Goal: Task Accomplishment & Management: Manage account settings

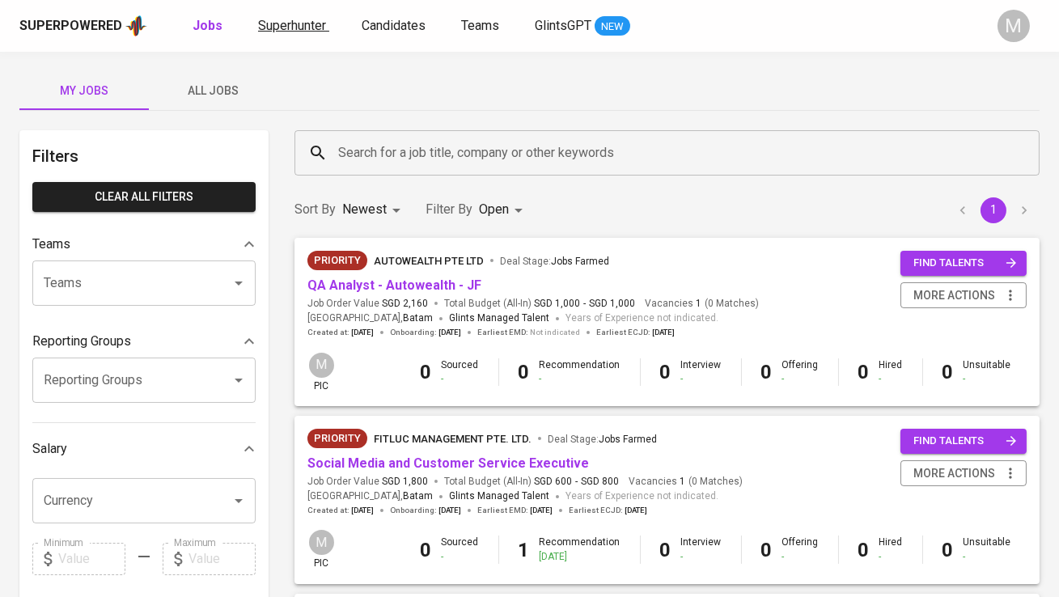
click at [267, 30] on span "Superhunter" at bounding box center [292, 25] width 68 height 15
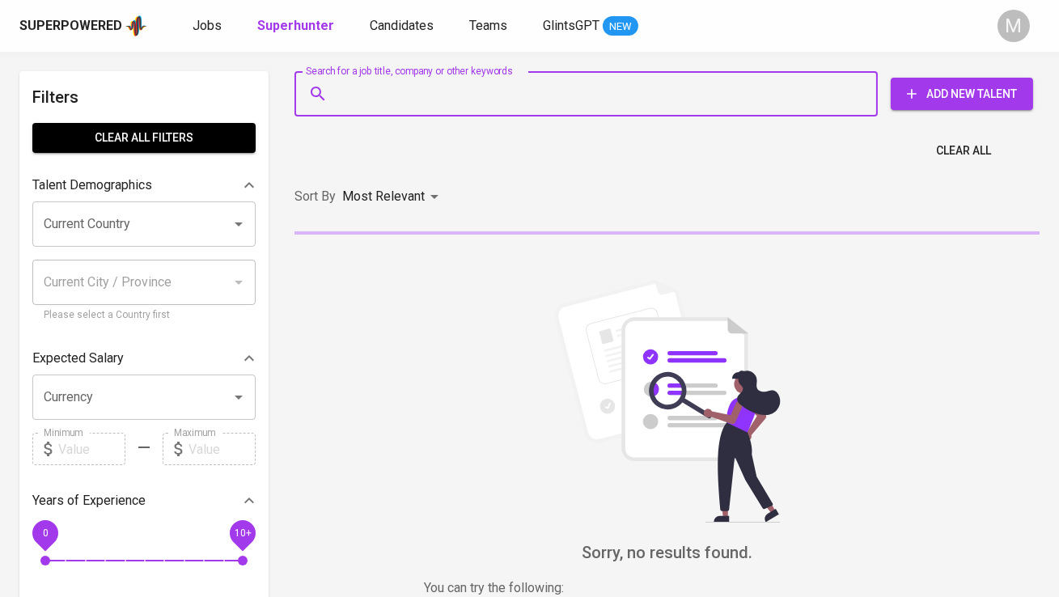
click at [367, 100] on input "Search for a job title, company or other keywords" at bounding box center [590, 93] width 512 height 31
click at [193, 25] on span "Jobs" at bounding box center [207, 25] width 29 height 15
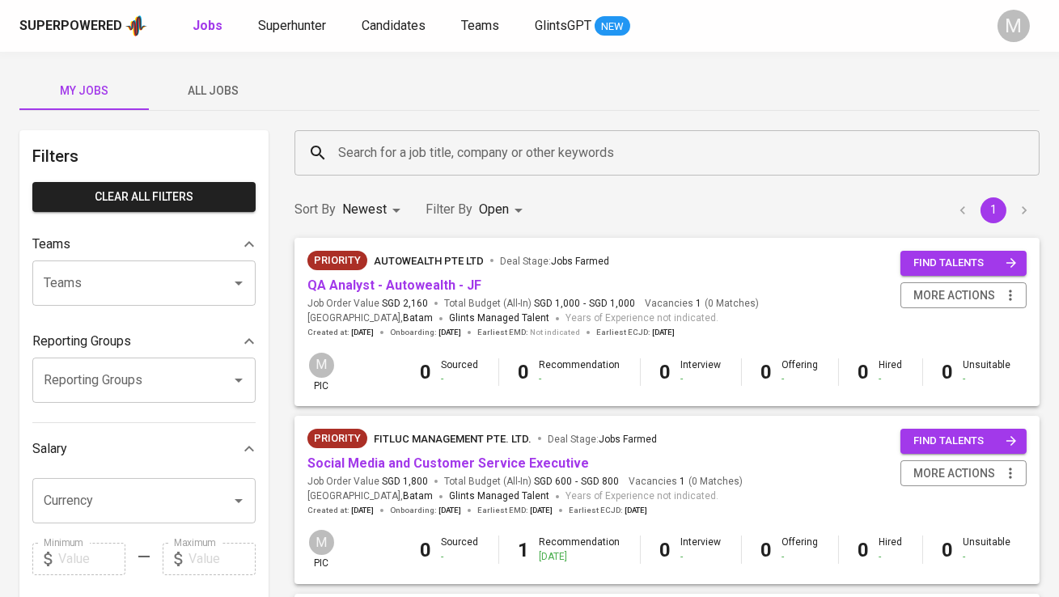
click at [231, 80] on button "All Jobs" at bounding box center [213, 90] width 129 height 39
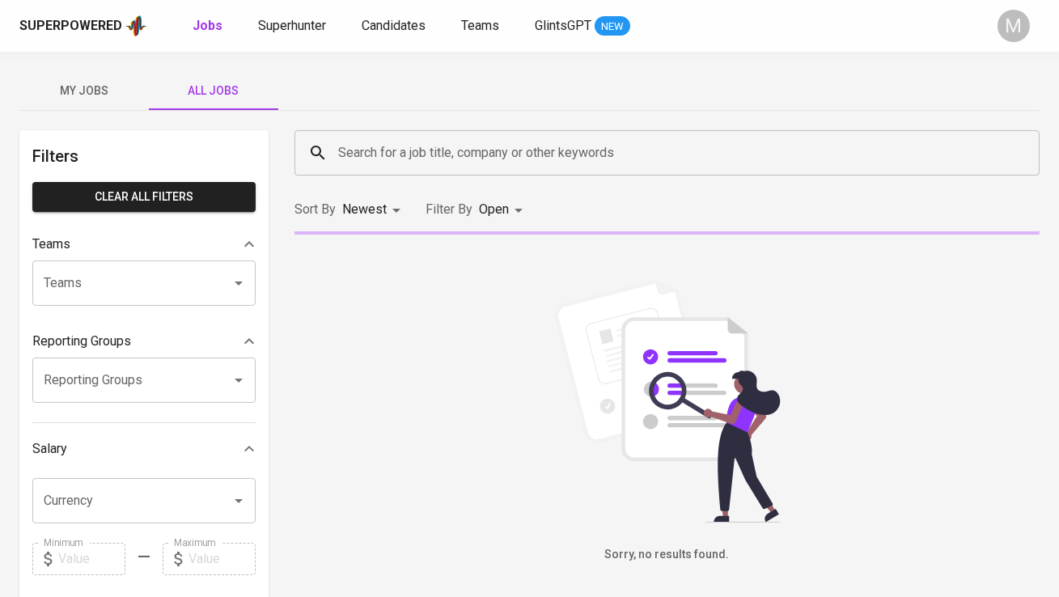
click at [384, 142] on input "Search for a job title, company or other keywords" at bounding box center [671, 153] width 674 height 31
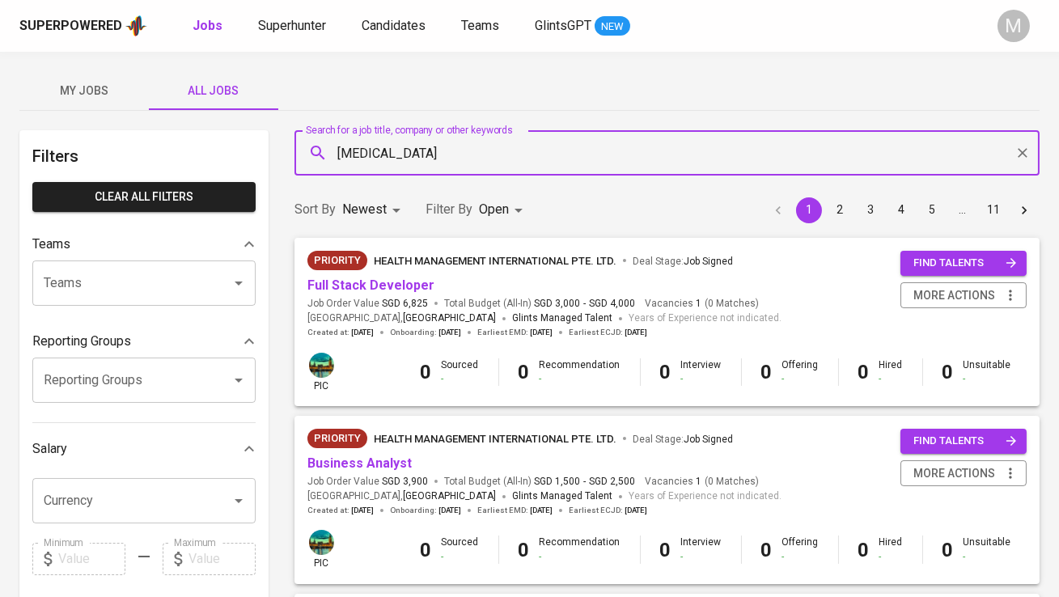
type input "[MEDICAL_DATA]"
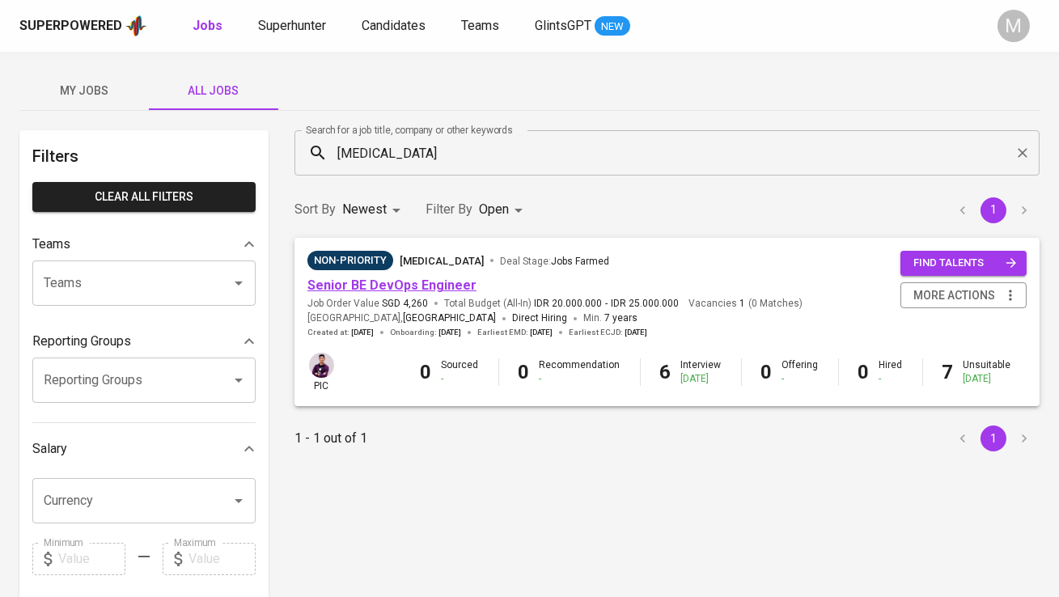
click at [403, 283] on link "Senior BE DevOps Engineer" at bounding box center [391, 285] width 169 height 15
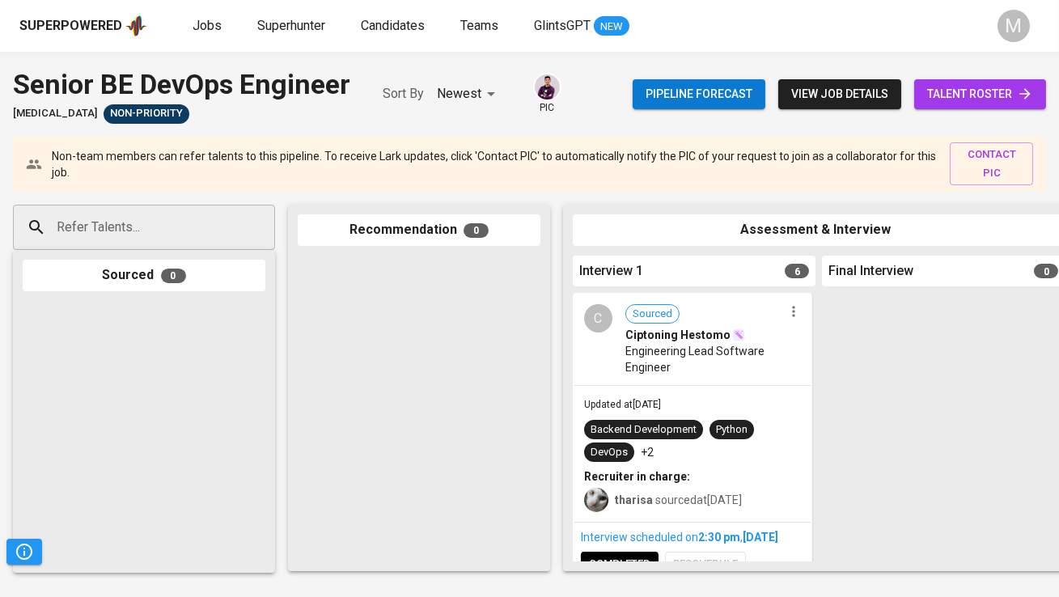
click at [825, 100] on span "view job details" at bounding box center [839, 94] width 97 height 20
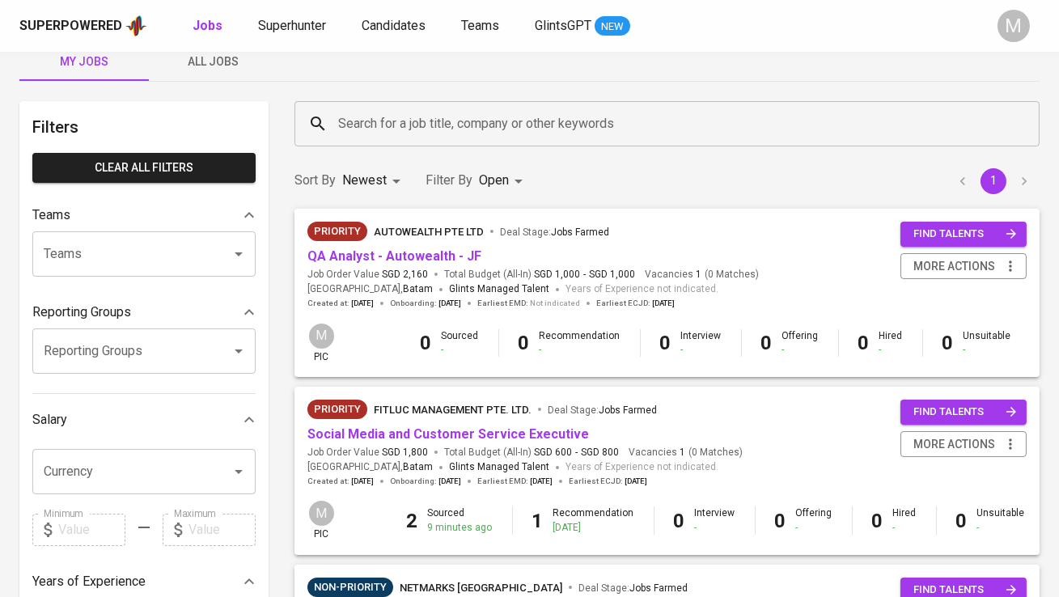
scroll to position [34, 0]
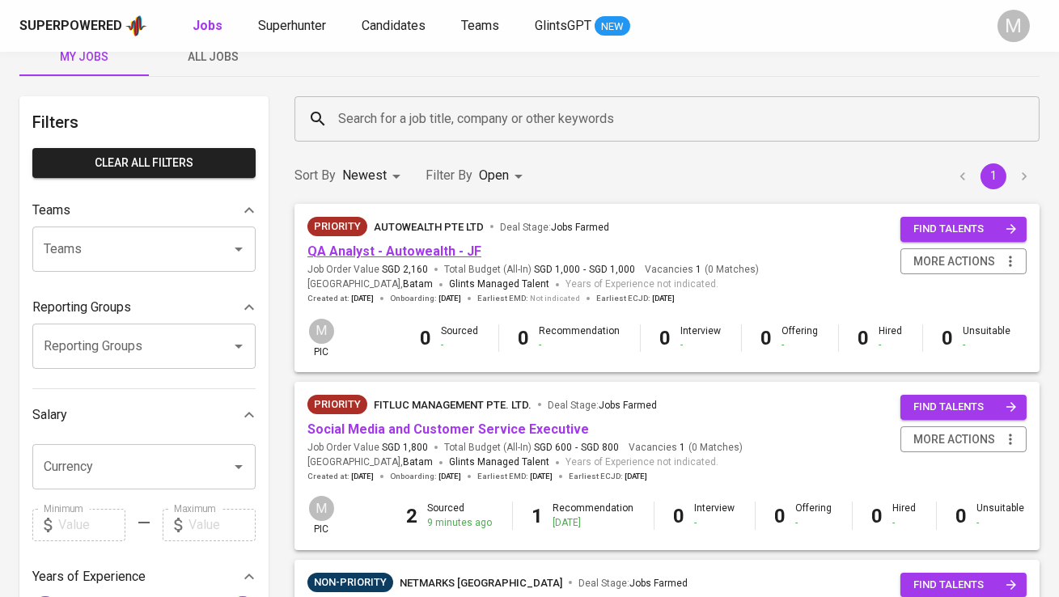
click at [403, 244] on link "QA Analyst - Autowealth - JF" at bounding box center [394, 251] width 174 height 15
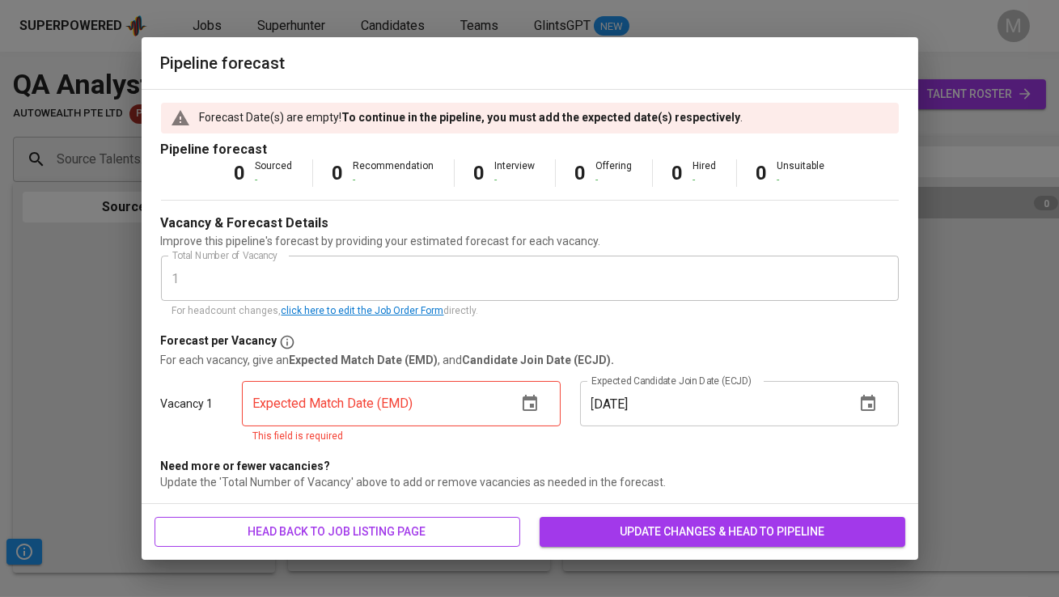
click at [357, 538] on span "head back to job listing page" at bounding box center [337, 532] width 340 height 20
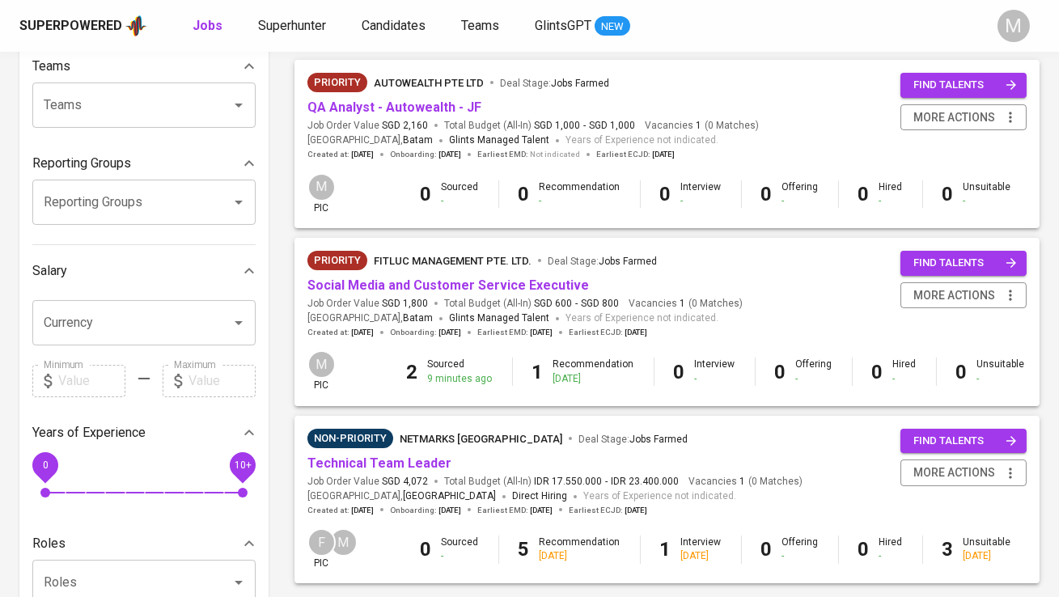
scroll to position [177, 0]
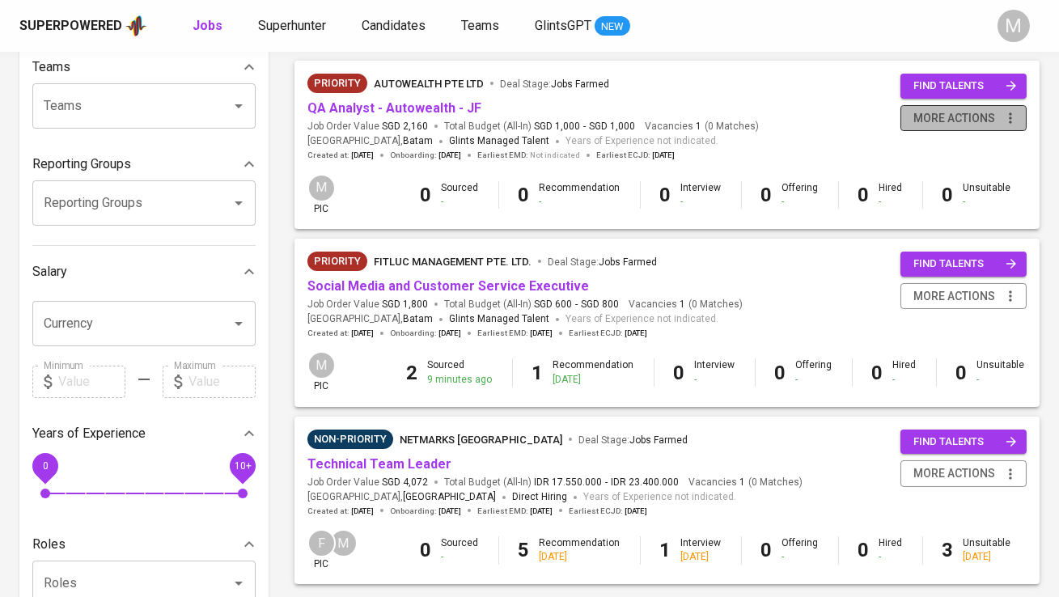
click at [928, 127] on span "more actions" at bounding box center [955, 118] width 82 height 20
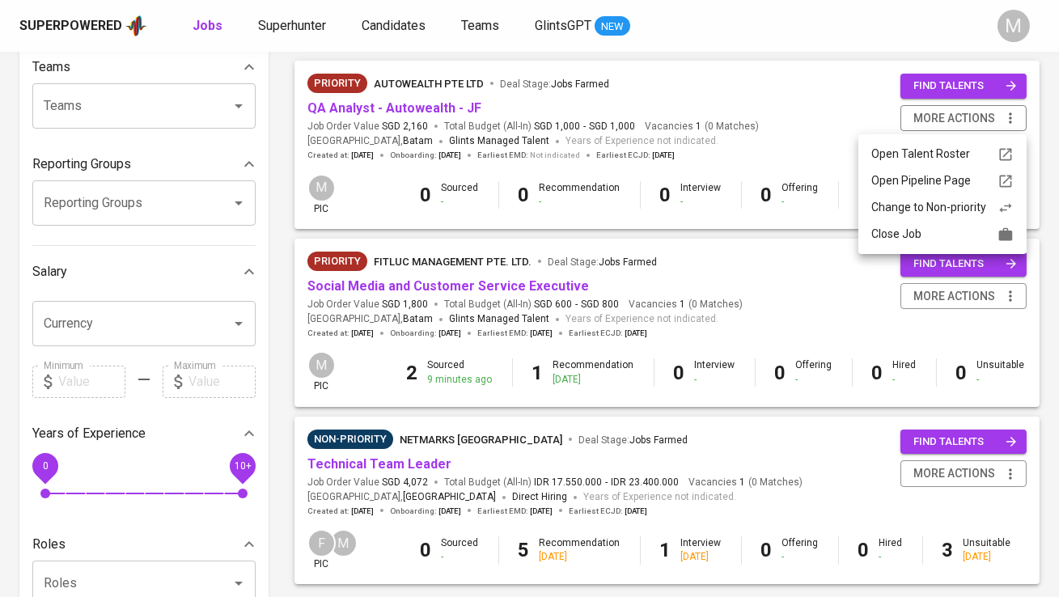
click at [667, 184] on div at bounding box center [529, 298] width 1059 height 597
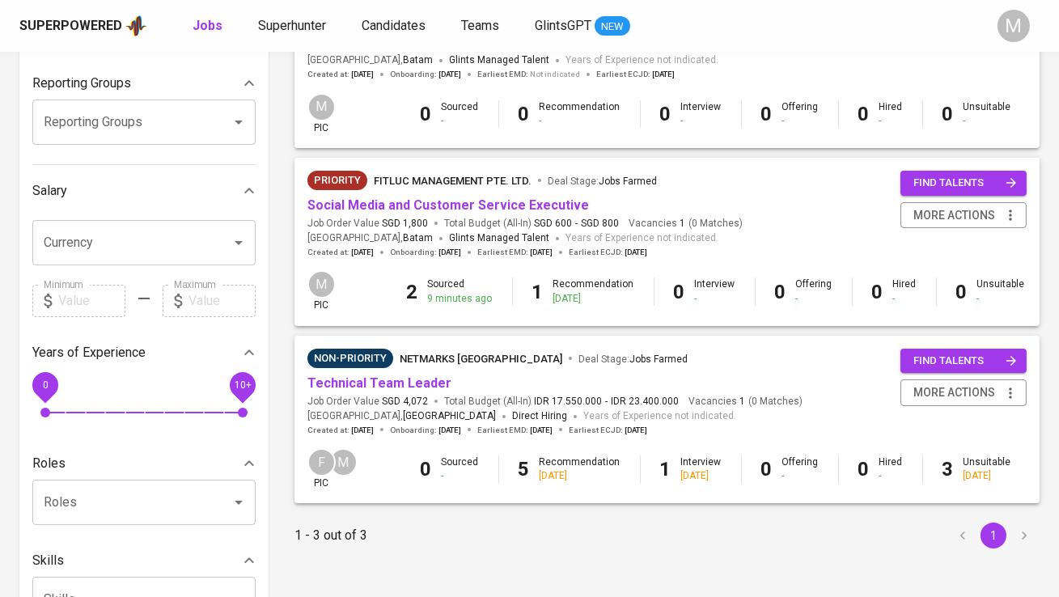
scroll to position [259, 0]
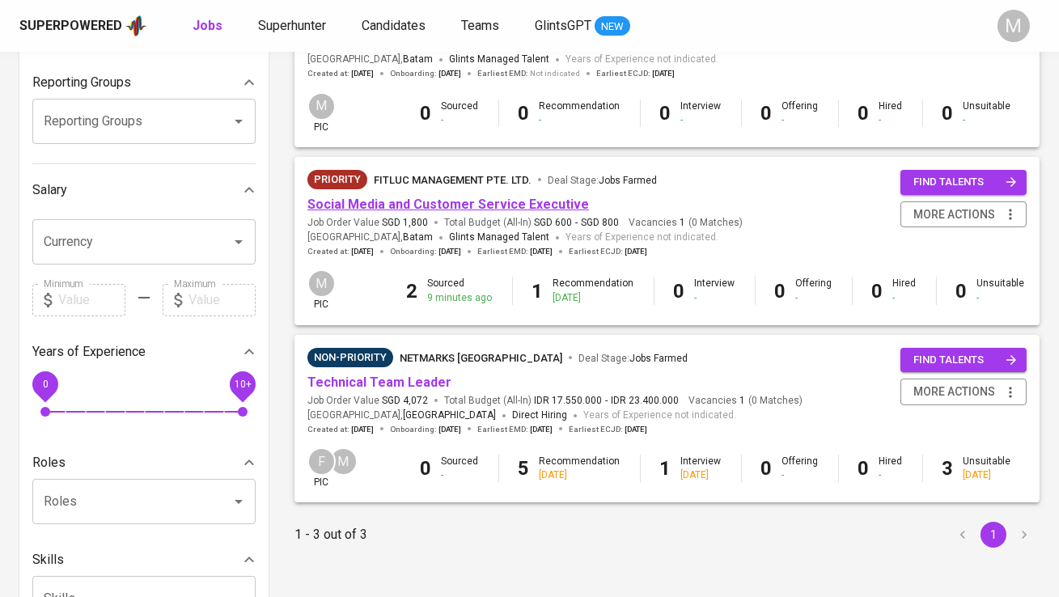
click at [514, 207] on link "Social Media and Customer Service Executive" at bounding box center [448, 204] width 282 height 15
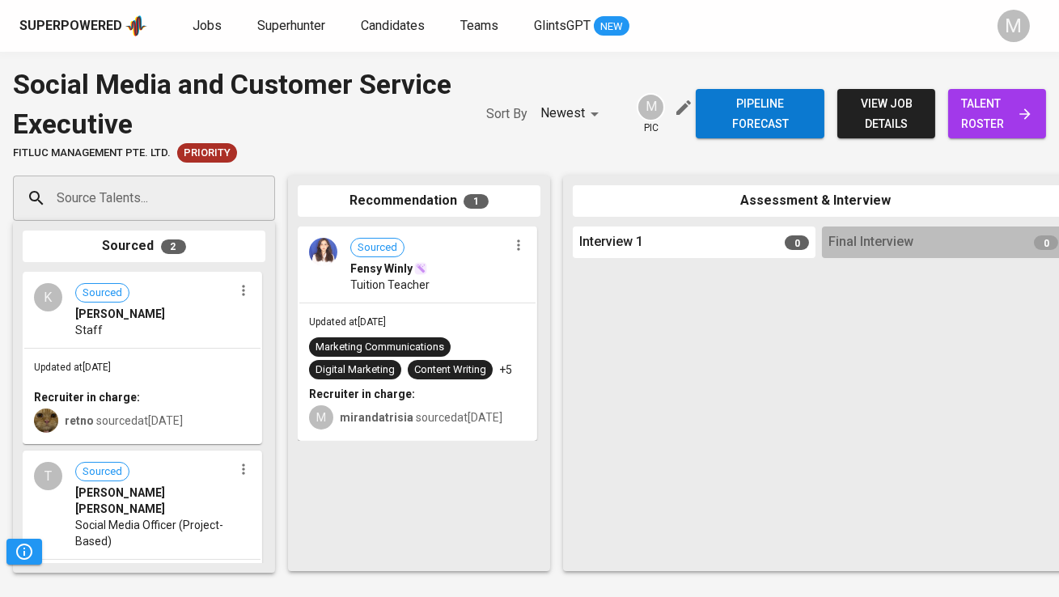
scroll to position [74, 0]
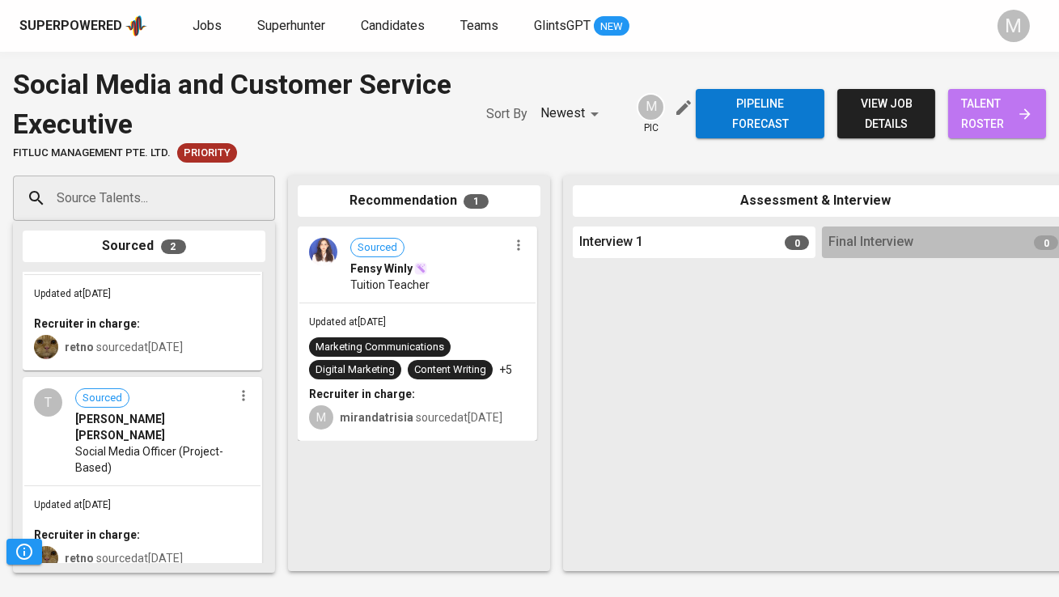
click at [1002, 117] on span "talent roster" at bounding box center [997, 114] width 72 height 40
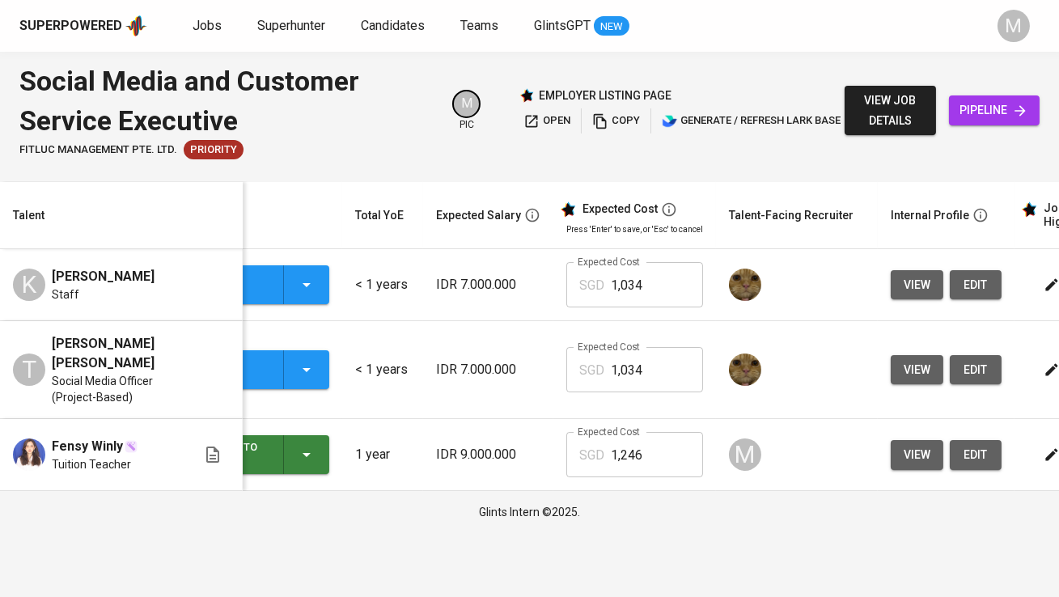
scroll to position [0, 325]
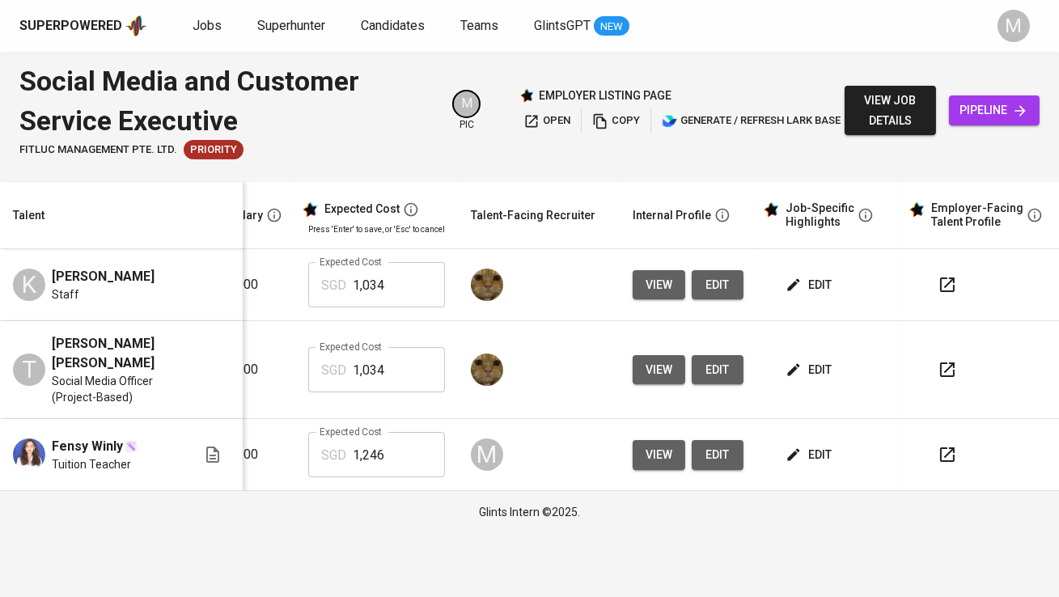
click at [947, 282] on icon "button" at bounding box center [947, 285] width 15 height 15
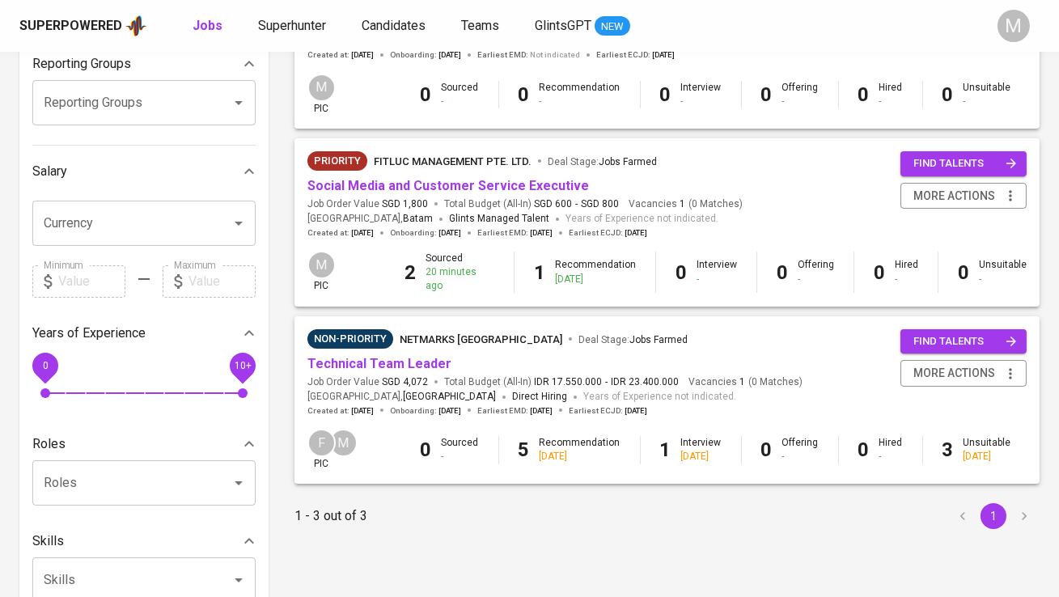
scroll to position [275, 0]
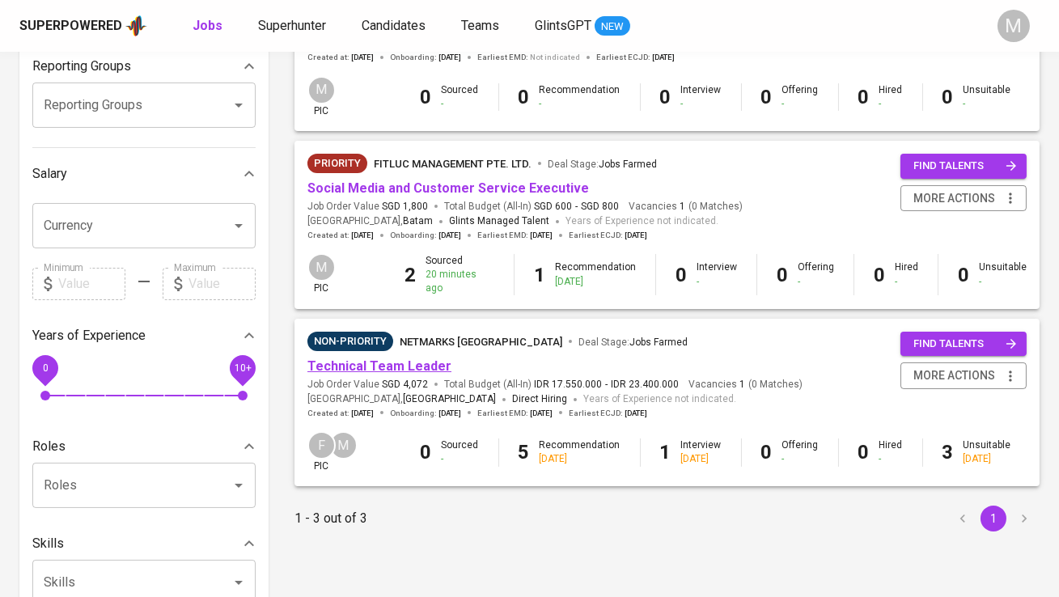
click at [396, 366] on link "Technical Team Leader" at bounding box center [379, 365] width 144 height 15
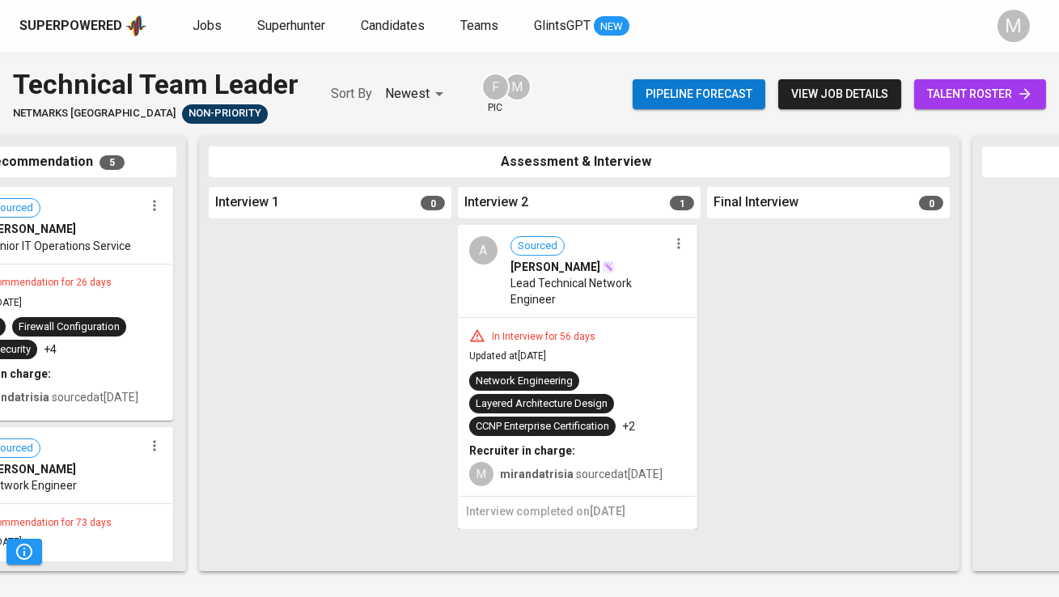
scroll to position [0, 365]
click at [679, 260] on div "A Sourced Achmad Sobari Lead Technical Network Engineer" at bounding box center [577, 272] width 236 height 91
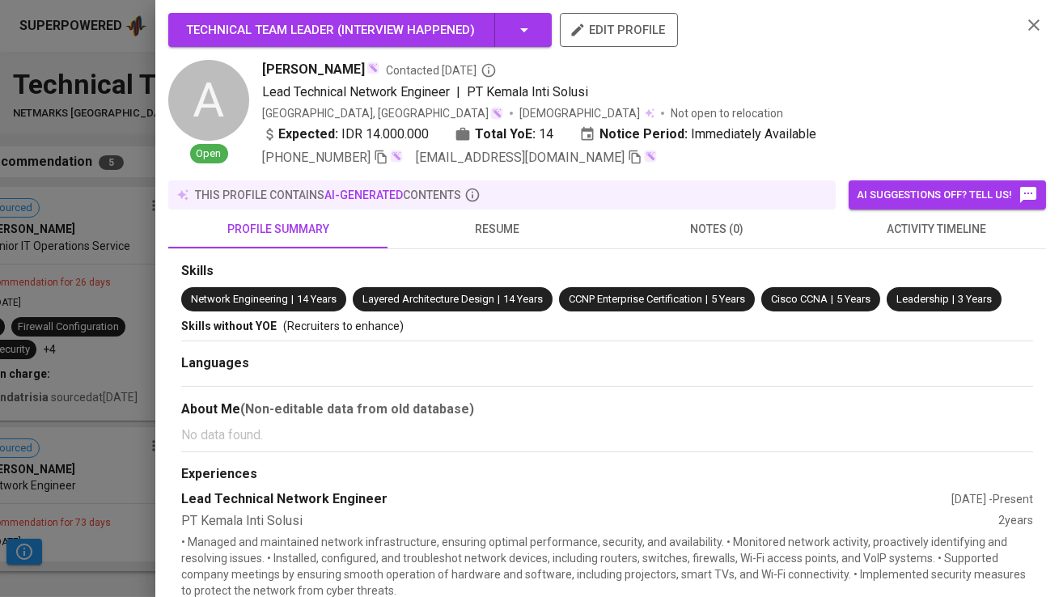
click at [16, 354] on div at bounding box center [529, 298] width 1059 height 597
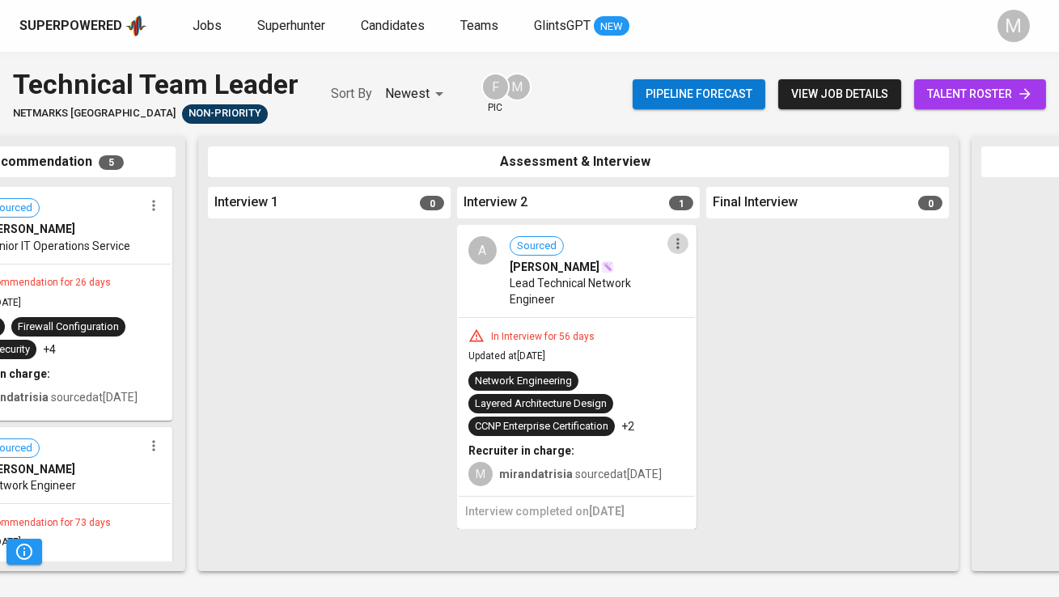
click at [674, 244] on icon "button" at bounding box center [678, 243] width 16 height 16
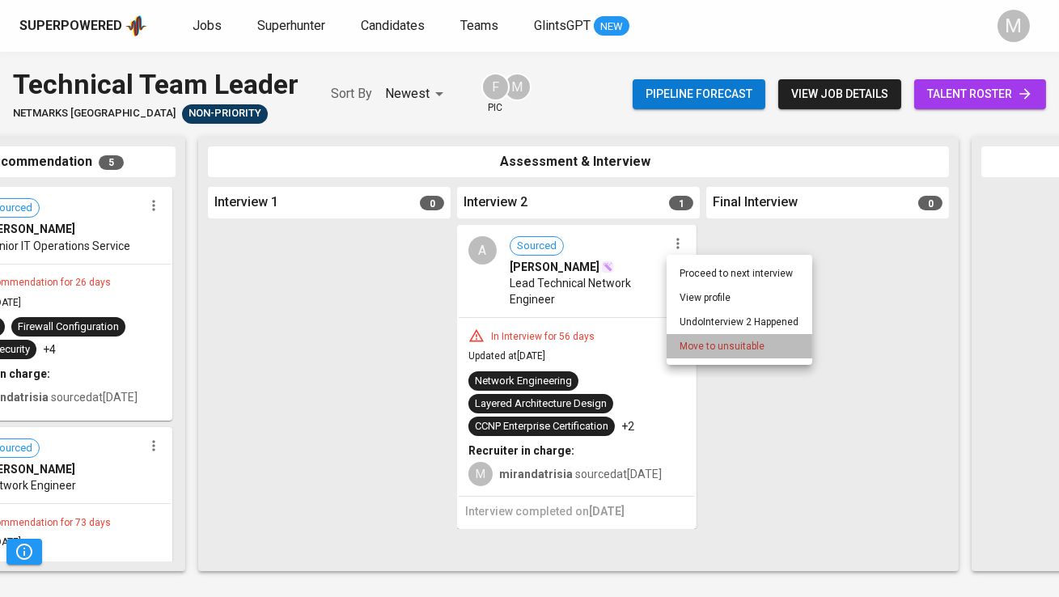
click at [724, 344] on span "Move to unsuitable" at bounding box center [722, 346] width 85 height 15
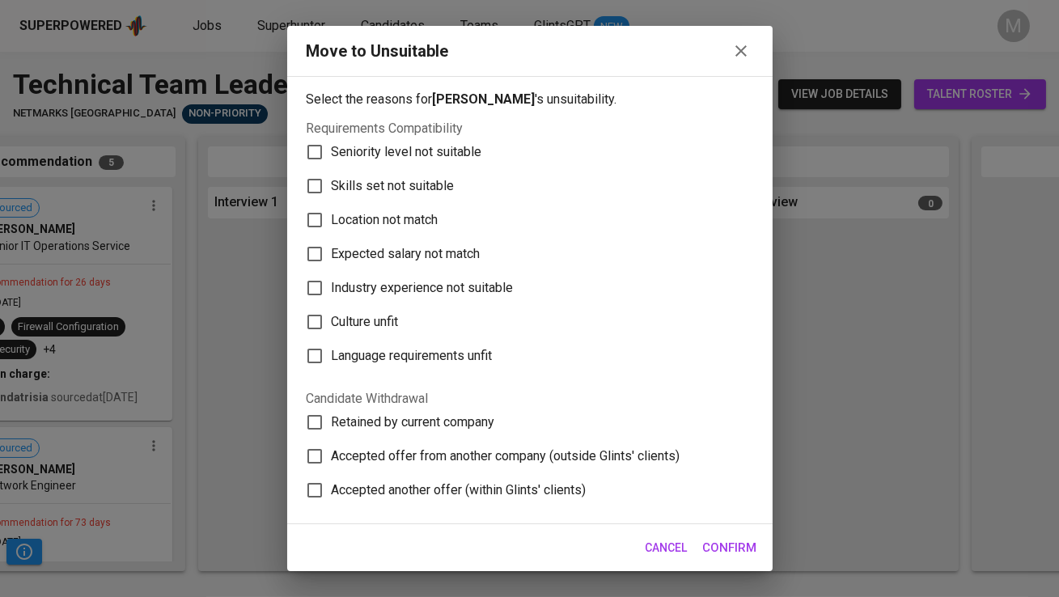
scroll to position [233, 0]
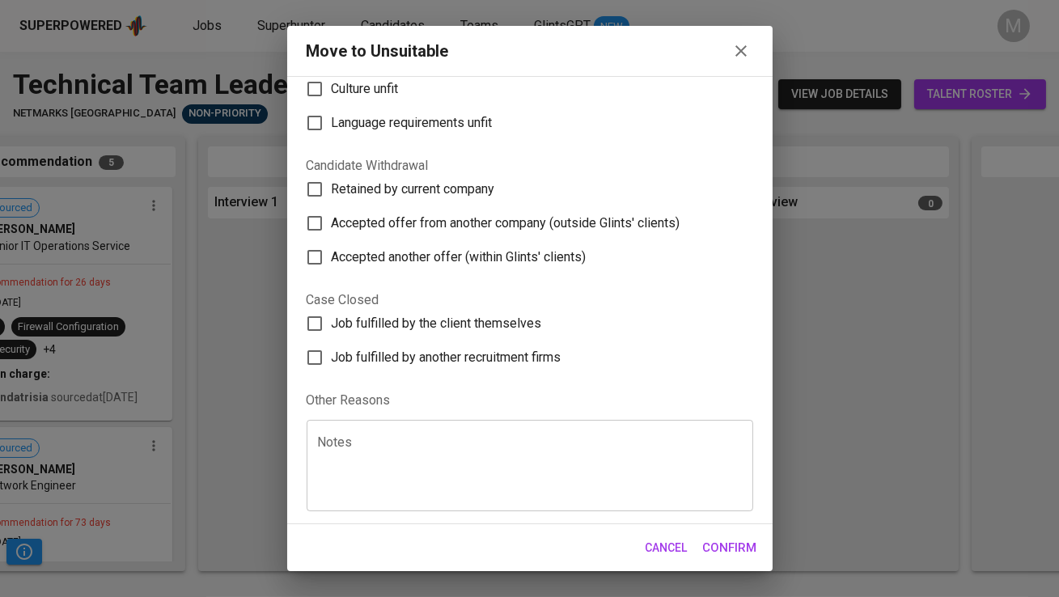
click at [420, 324] on span "Job fulfilled by the client themselves" at bounding box center [437, 323] width 210 height 19
click at [332, 324] on input "Job fulfilled by the client themselves" at bounding box center [315, 324] width 34 height 34
checkbox input "true"
click at [731, 538] on span "Confirm" at bounding box center [730, 547] width 54 height 21
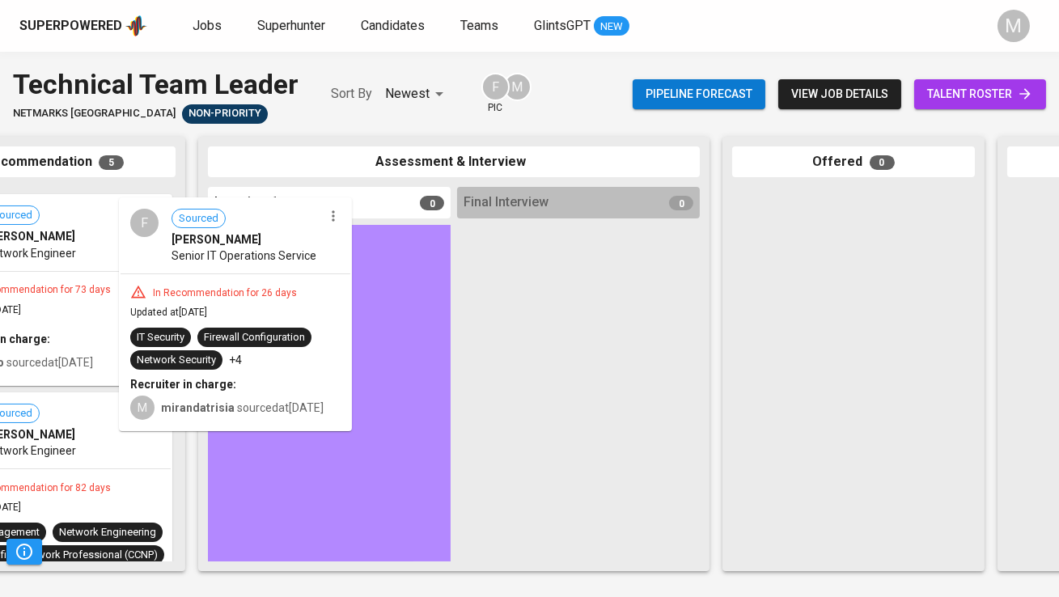
drag, startPoint x: 88, startPoint y: 291, endPoint x: 292, endPoint y: 302, distance: 204.2
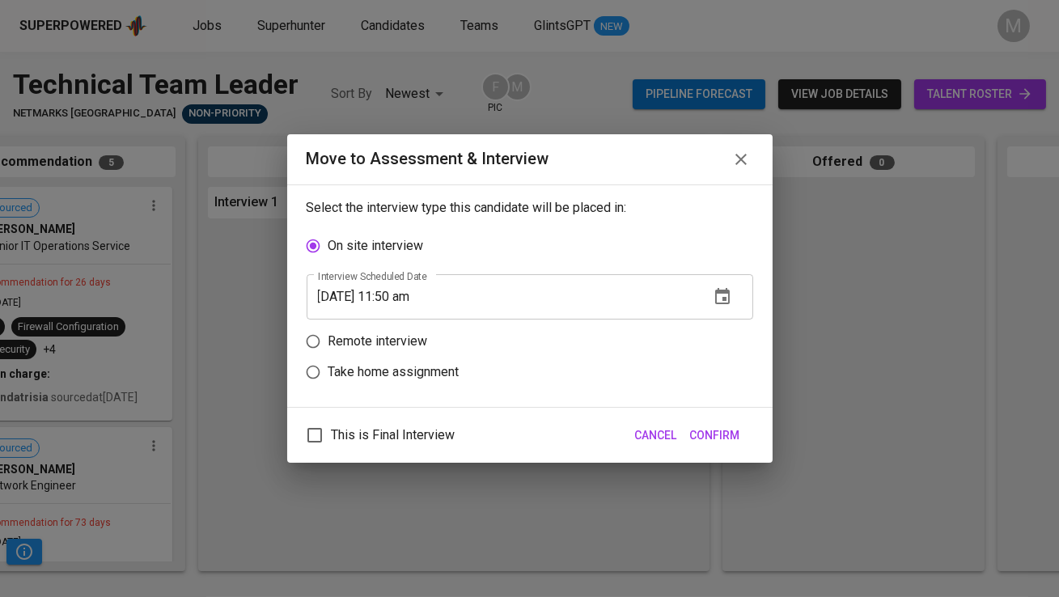
click at [723, 436] on span "Confirm" at bounding box center [715, 436] width 50 height 20
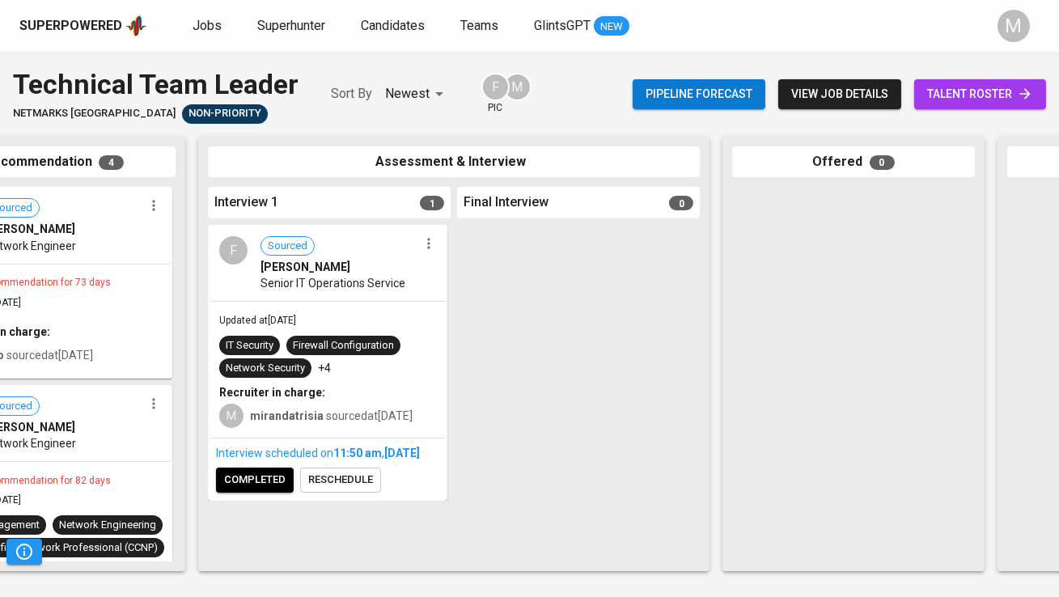
click at [338, 490] on span "reschedule" at bounding box center [340, 480] width 65 height 19
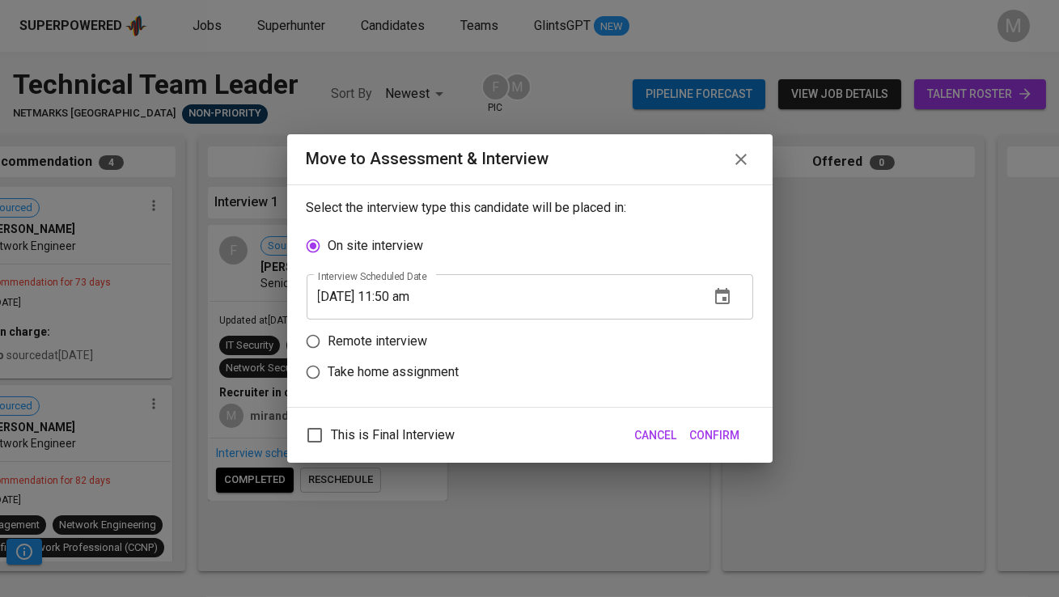
click at [729, 295] on icon "button" at bounding box center [722, 296] width 15 height 16
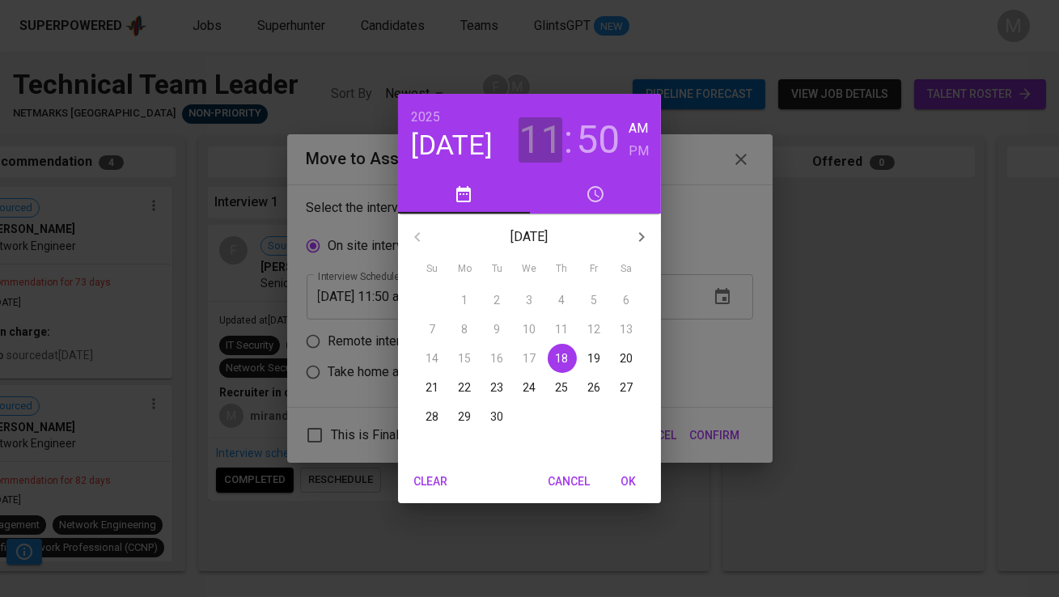
click at [545, 153] on h3 "11" at bounding box center [541, 139] width 44 height 45
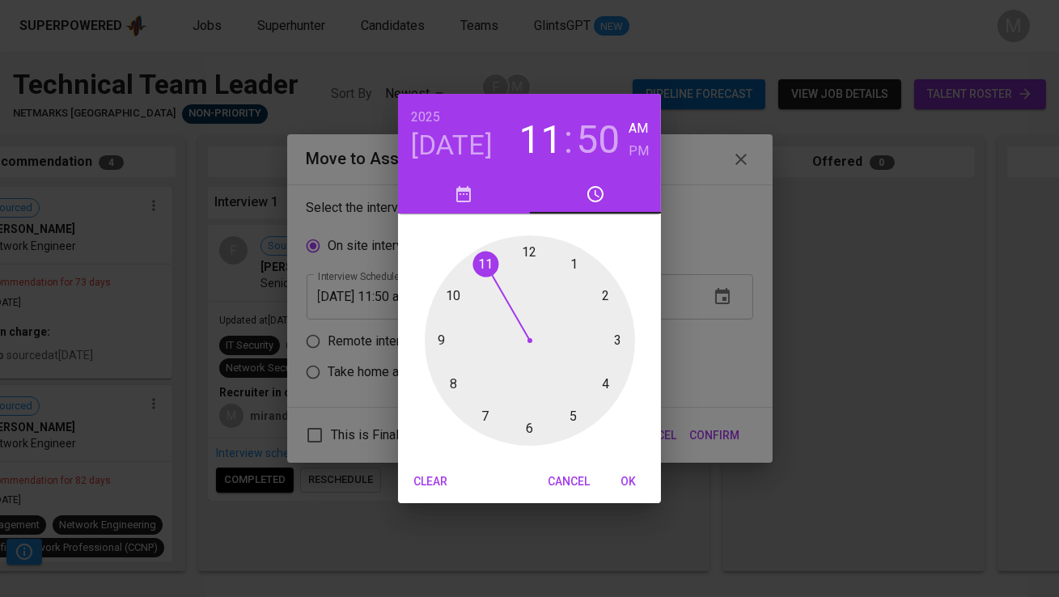
click at [452, 299] on div at bounding box center [530, 340] width 210 height 210
click at [459, 286] on div at bounding box center [530, 340] width 210 height 210
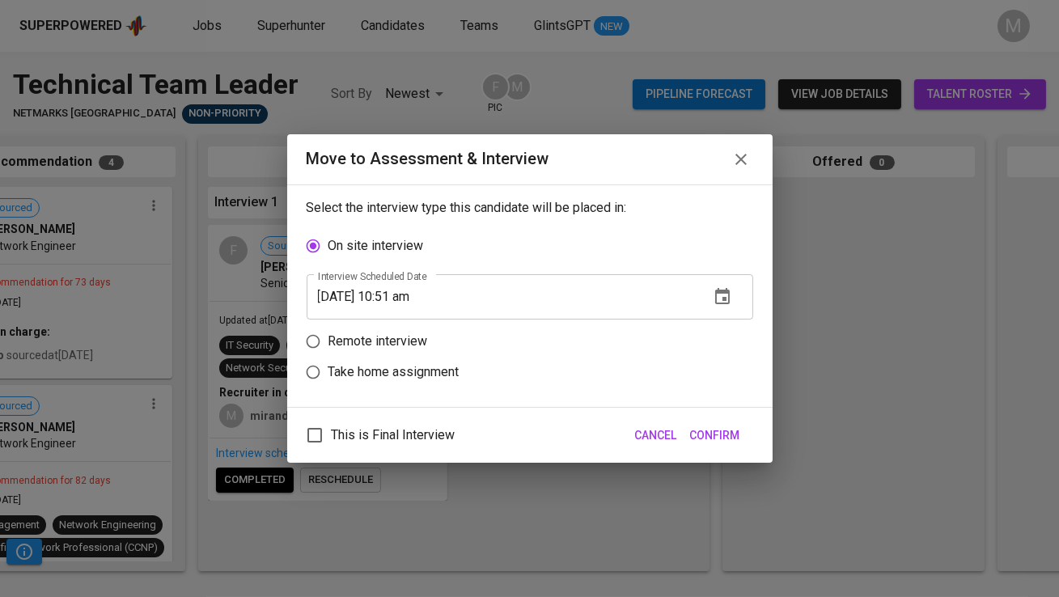
click at [708, 431] on span "Confirm" at bounding box center [715, 436] width 50 height 20
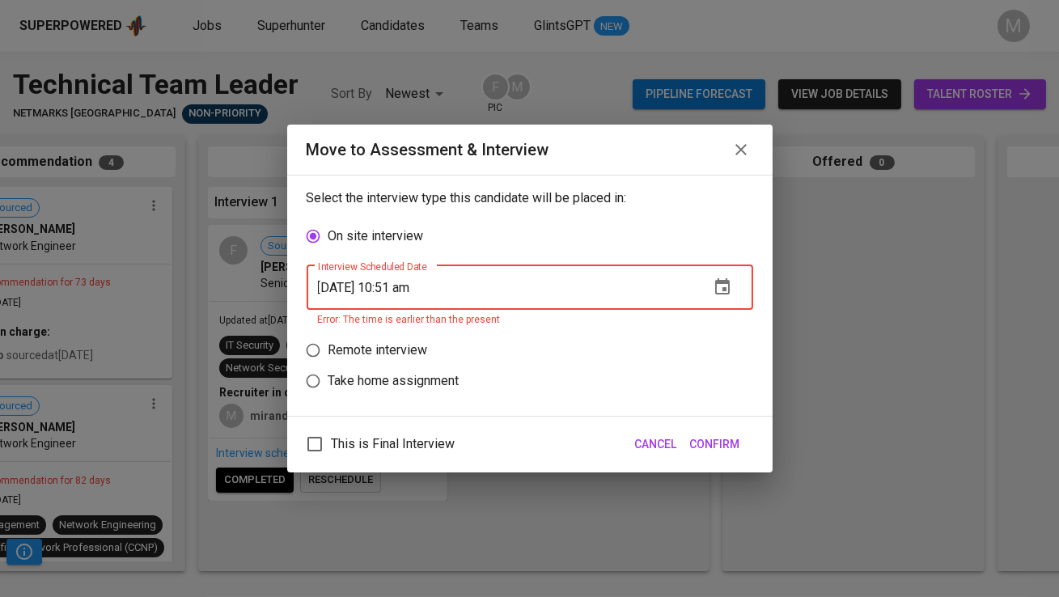
click at [719, 288] on icon "button" at bounding box center [722, 287] width 19 height 19
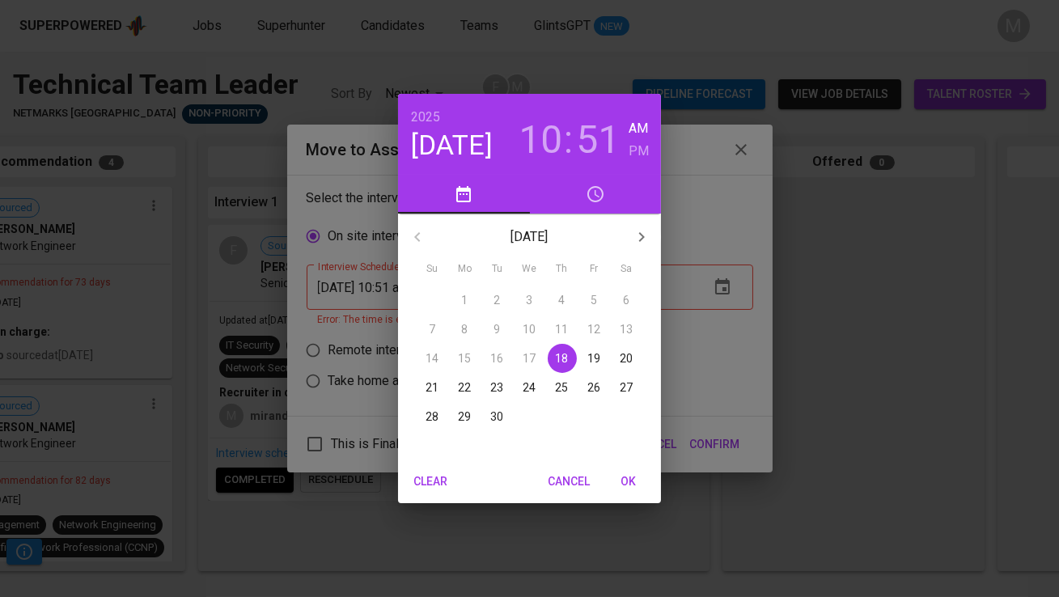
click at [586, 141] on h3 "51" at bounding box center [598, 139] width 44 height 45
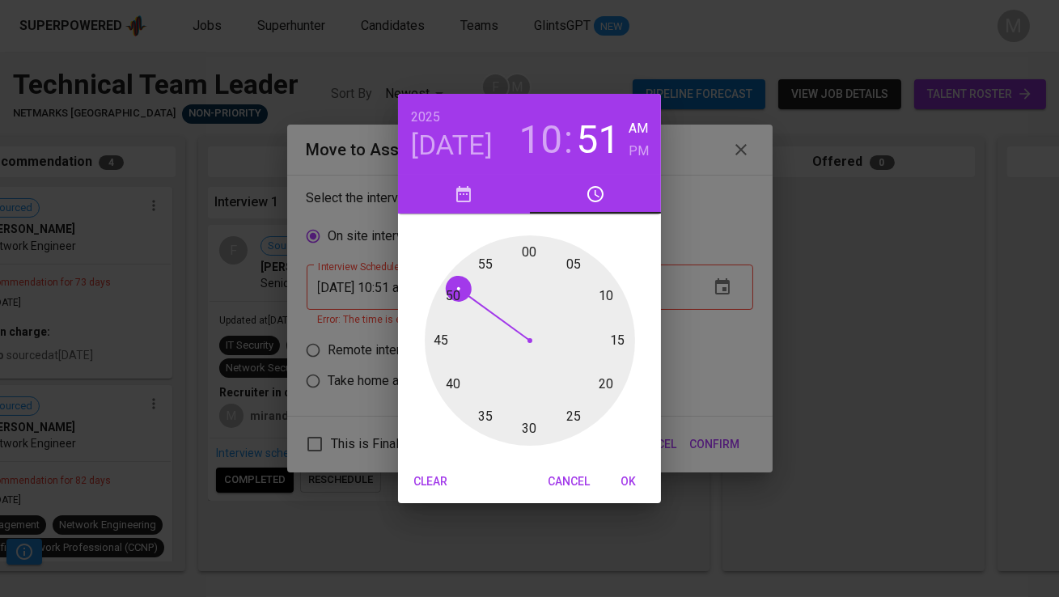
click at [464, 274] on div at bounding box center [530, 340] width 210 height 210
type input "09/18/2025 10:53 am"
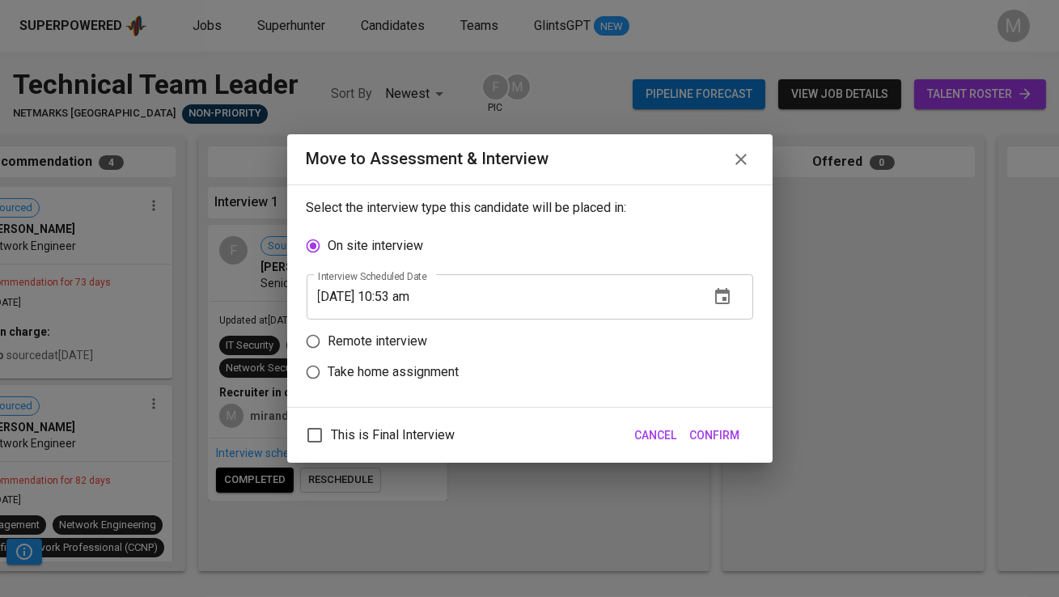
click at [722, 442] on span "Confirm" at bounding box center [715, 436] width 50 height 20
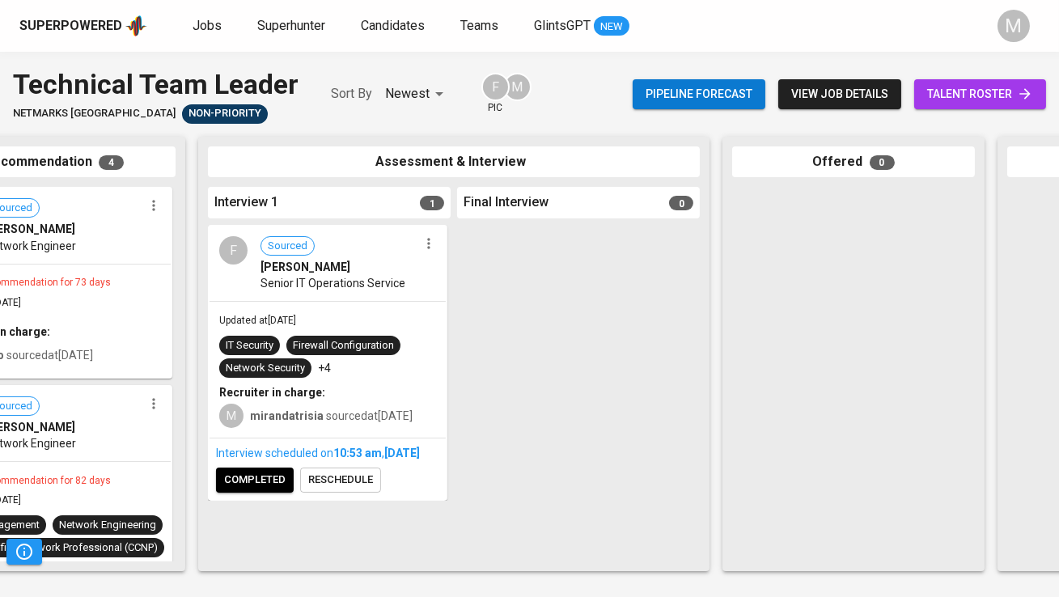
click at [255, 493] on button "completed" at bounding box center [255, 480] width 78 height 25
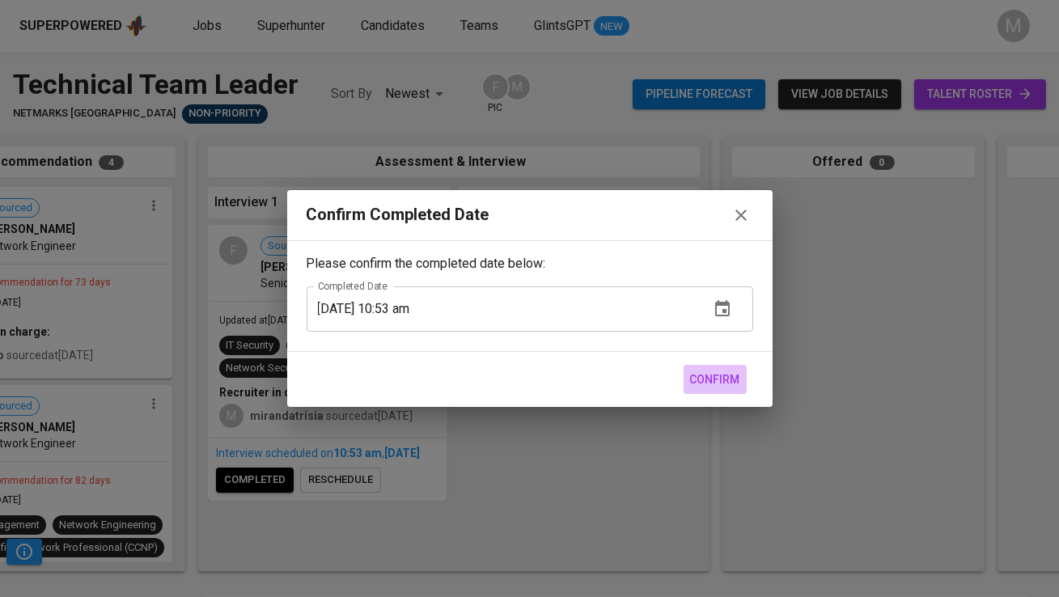
click at [716, 372] on span "Confirm" at bounding box center [715, 380] width 50 height 20
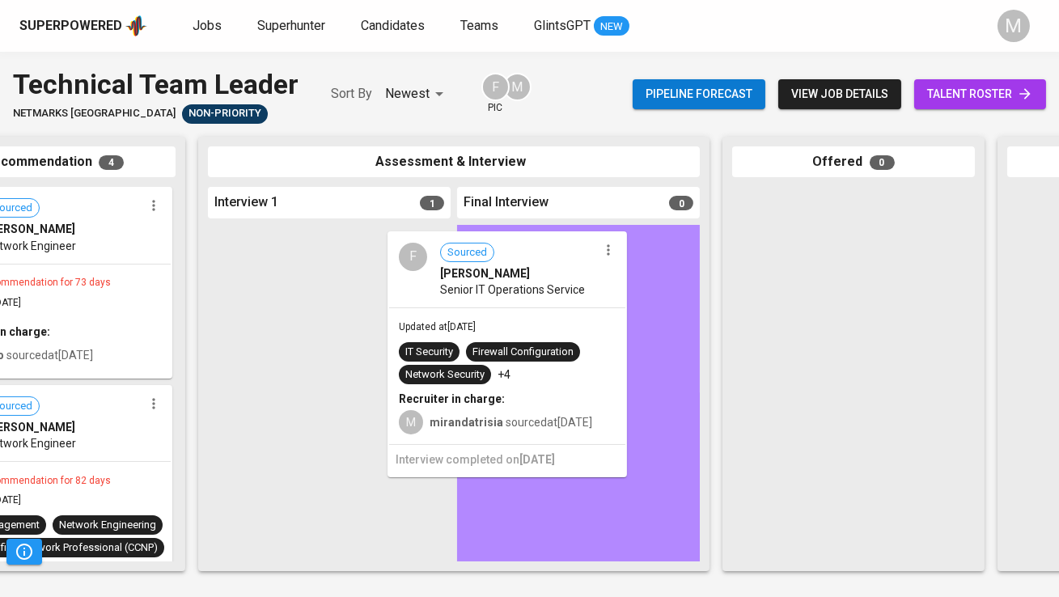
drag, startPoint x: 353, startPoint y: 345, endPoint x: 545, endPoint y: 350, distance: 191.9
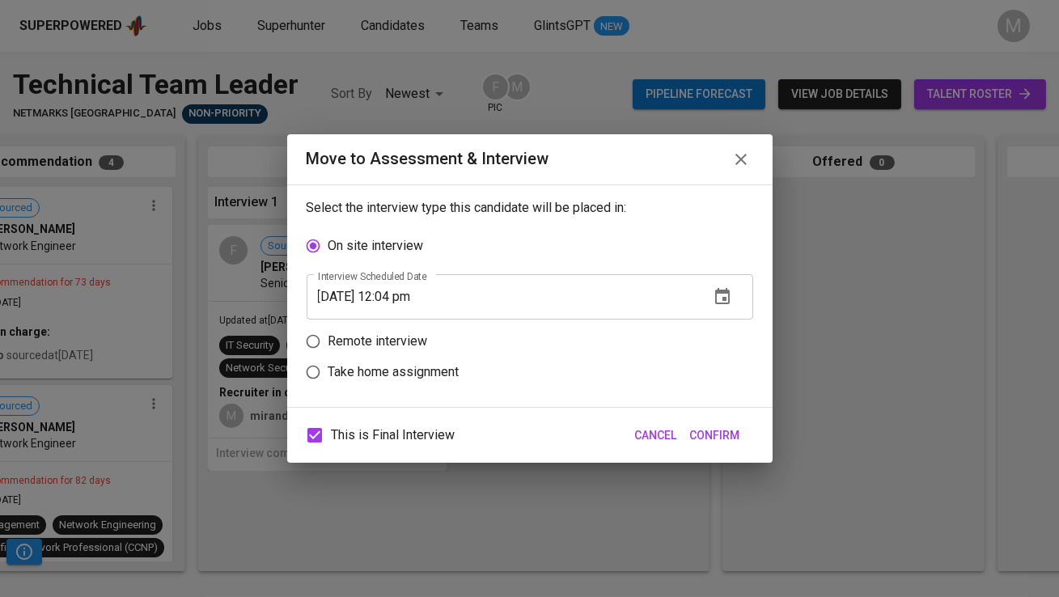
click at [377, 431] on span "This is Final Interview" at bounding box center [394, 435] width 124 height 19
click at [332, 431] on input "This is Final Interview" at bounding box center [315, 435] width 34 height 34
checkbox input "false"
click at [385, 346] on p "Remote interview" at bounding box center [379, 341] width 100 height 19
click at [329, 346] on input "Remote interview" at bounding box center [313, 341] width 31 height 31
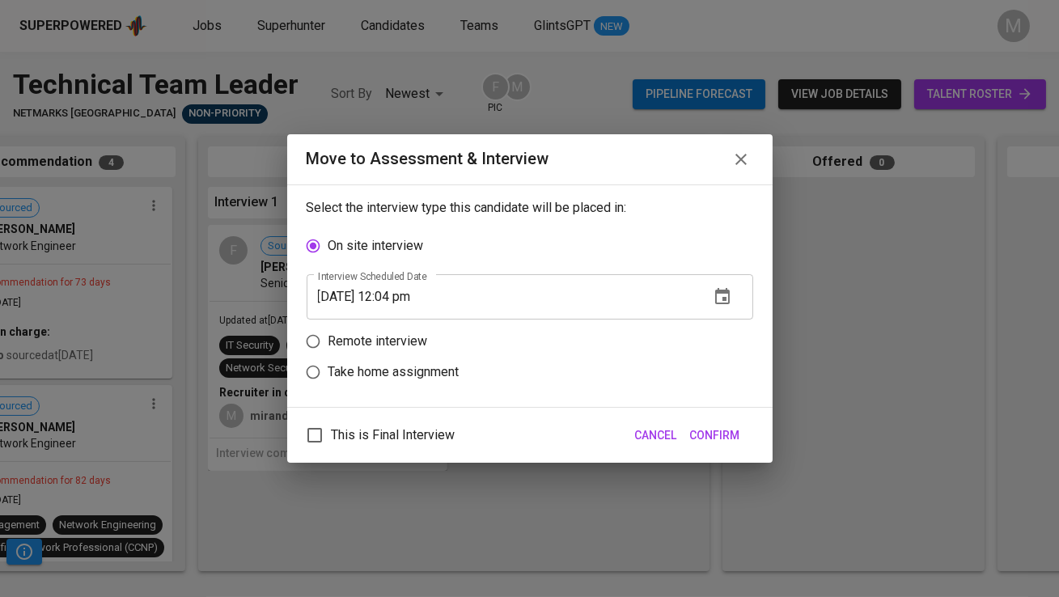
radio input "true"
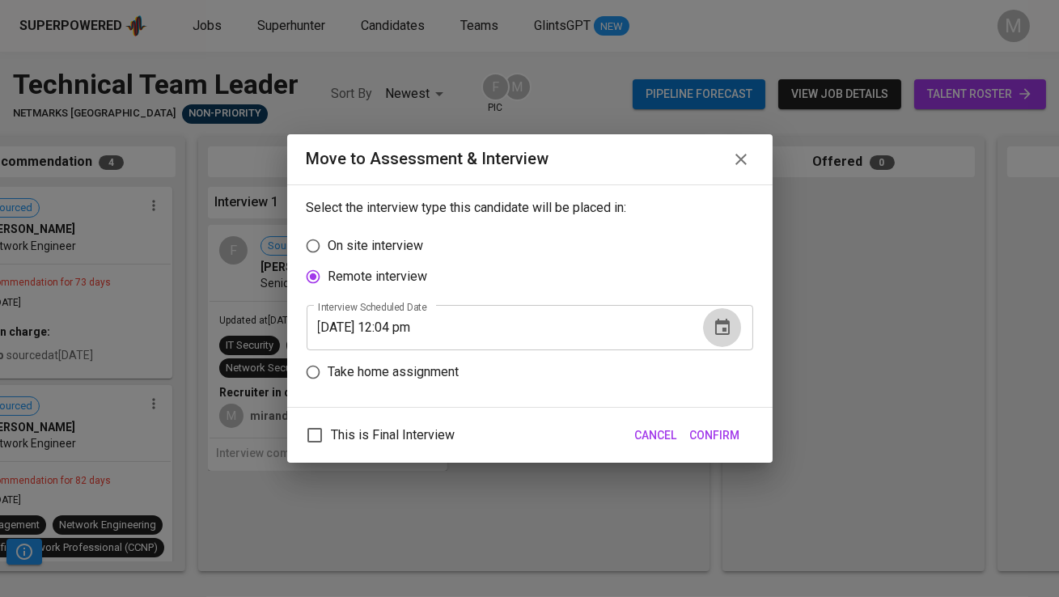
click at [717, 319] on icon "button" at bounding box center [722, 327] width 19 height 19
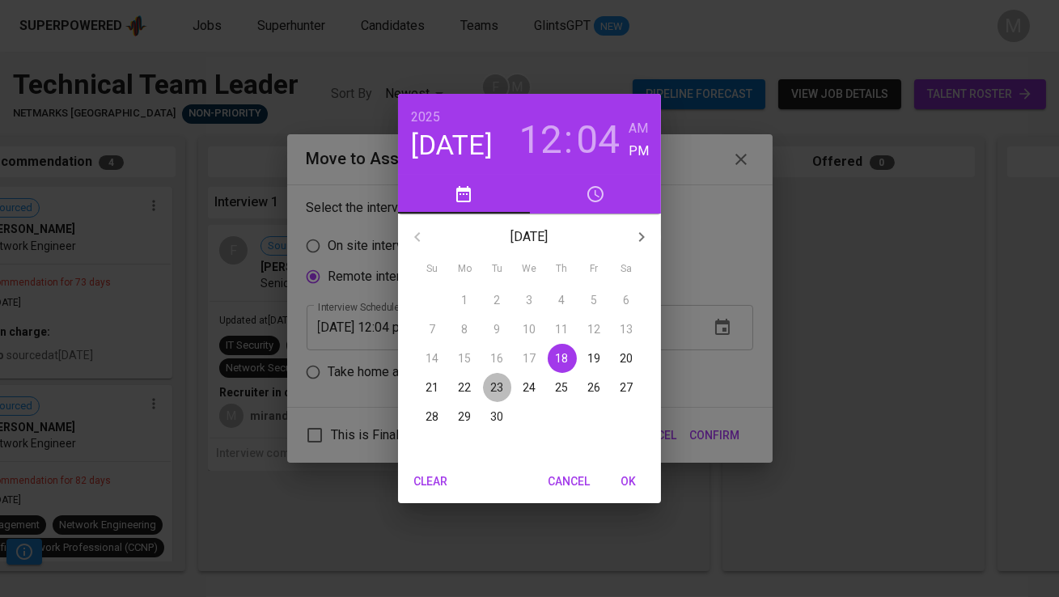
click at [495, 388] on p "23" at bounding box center [497, 388] width 13 height 16
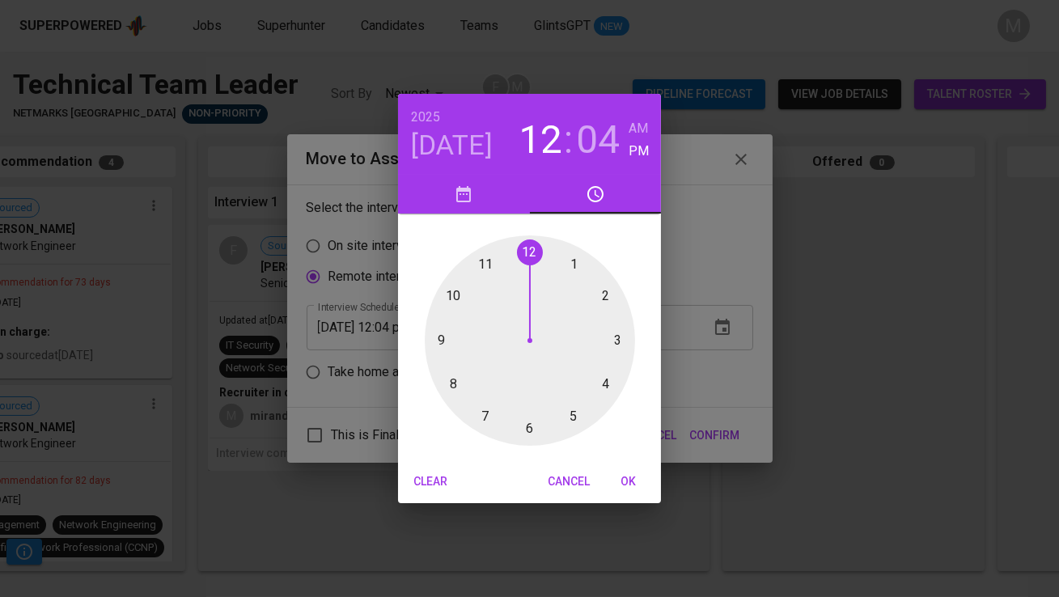
click at [436, 339] on div at bounding box center [530, 340] width 210 height 210
click at [524, 255] on div at bounding box center [530, 340] width 210 height 210
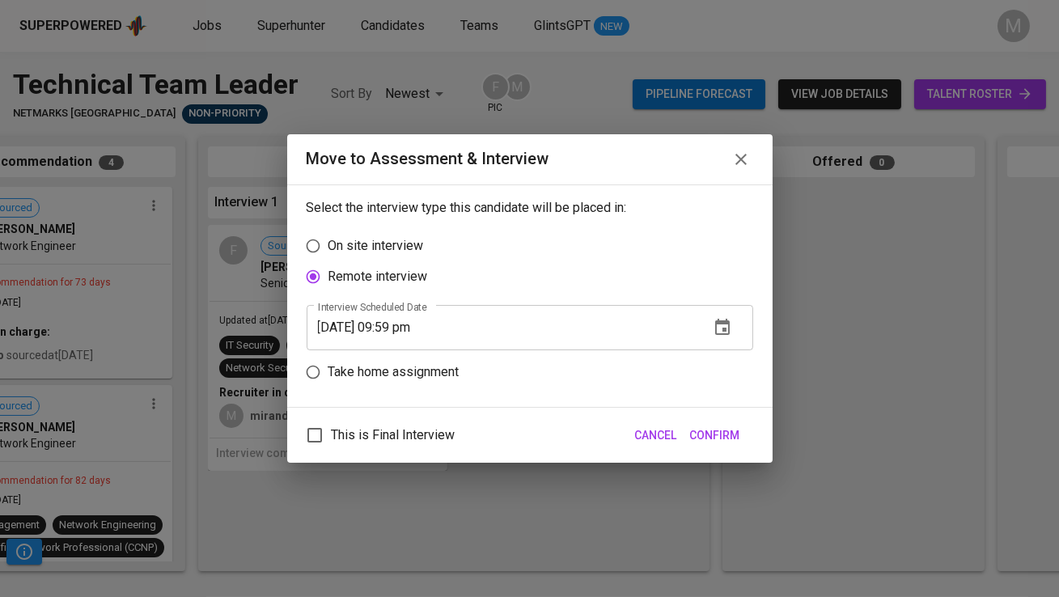
click at [725, 321] on icon "button" at bounding box center [722, 327] width 15 height 16
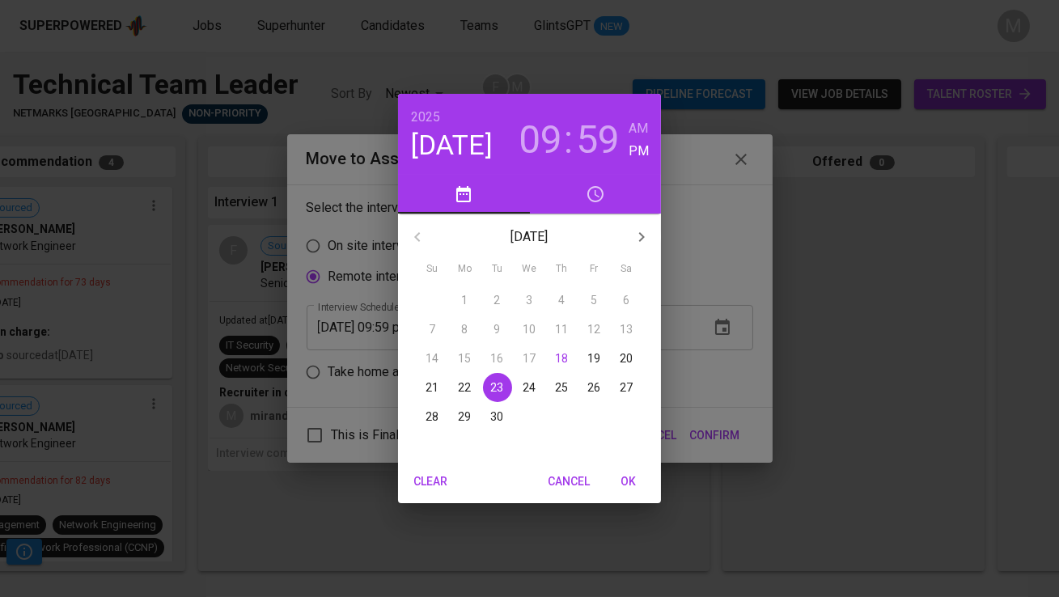
click at [593, 138] on h3 "59" at bounding box center [598, 139] width 44 height 45
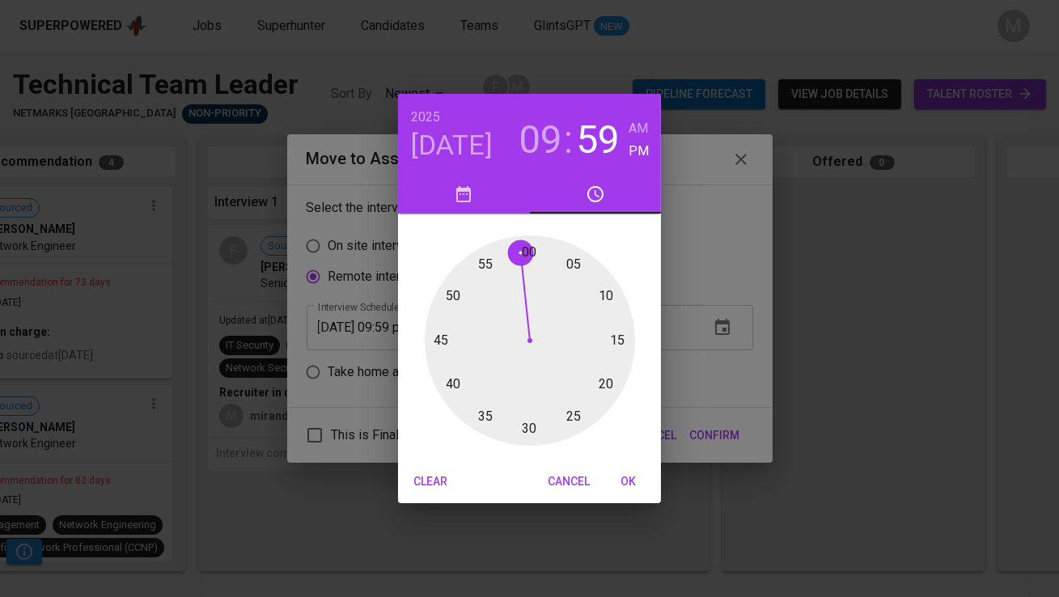
click at [523, 249] on div at bounding box center [530, 340] width 210 height 210
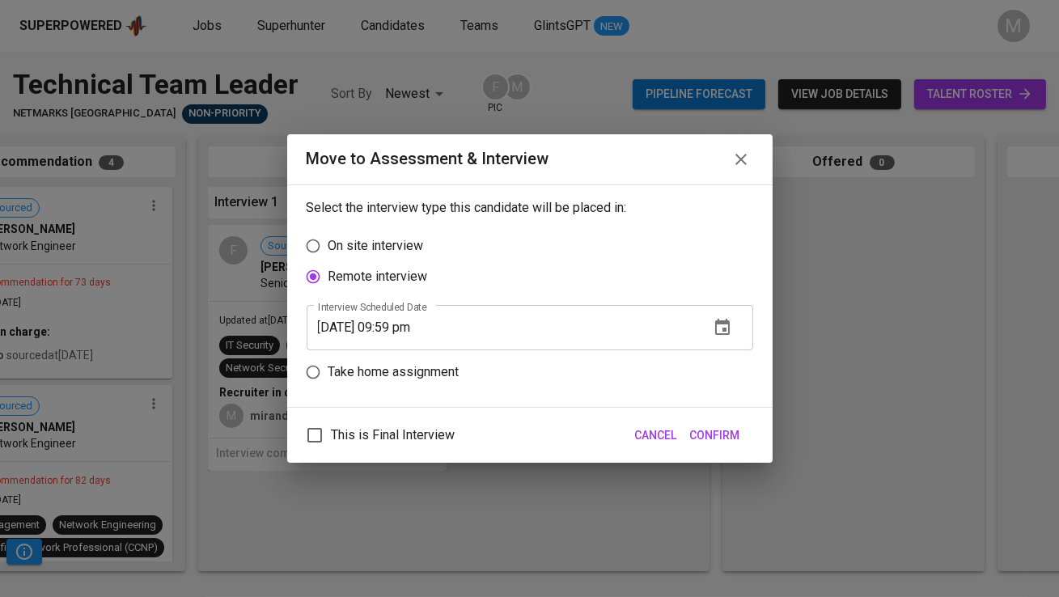
click at [716, 328] on icon "button" at bounding box center [722, 327] width 15 height 16
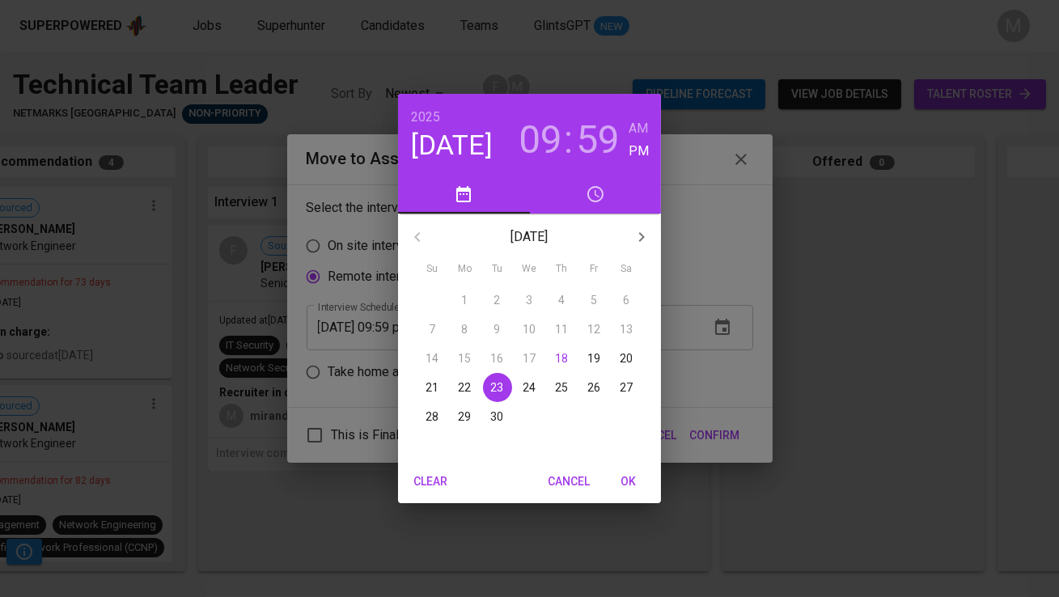
click at [604, 147] on h3 "59" at bounding box center [598, 139] width 44 height 45
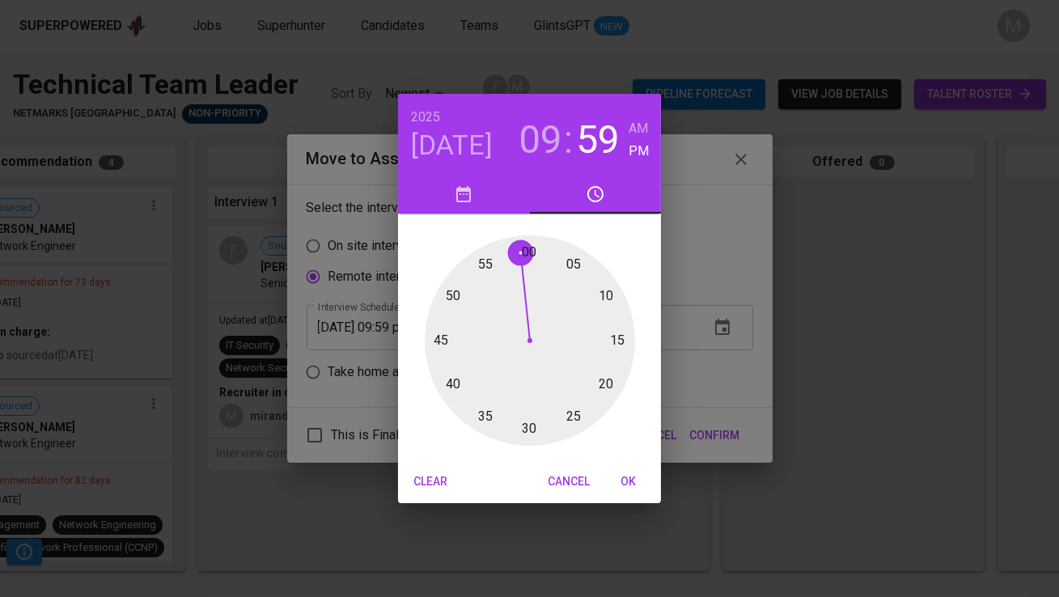
click at [530, 246] on div at bounding box center [530, 340] width 210 height 210
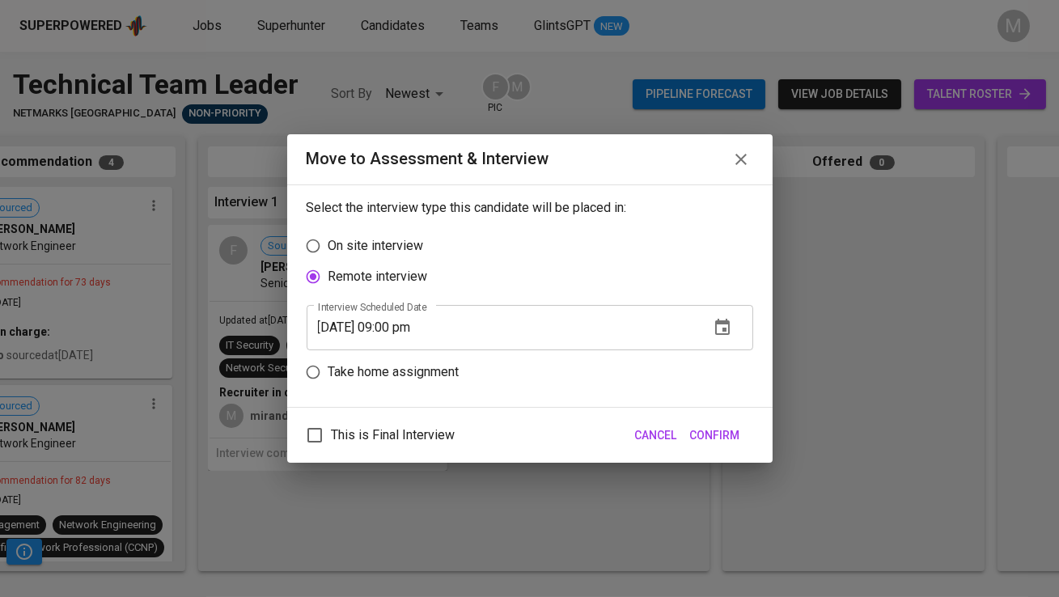
click at [718, 322] on icon "button" at bounding box center [722, 327] width 15 height 16
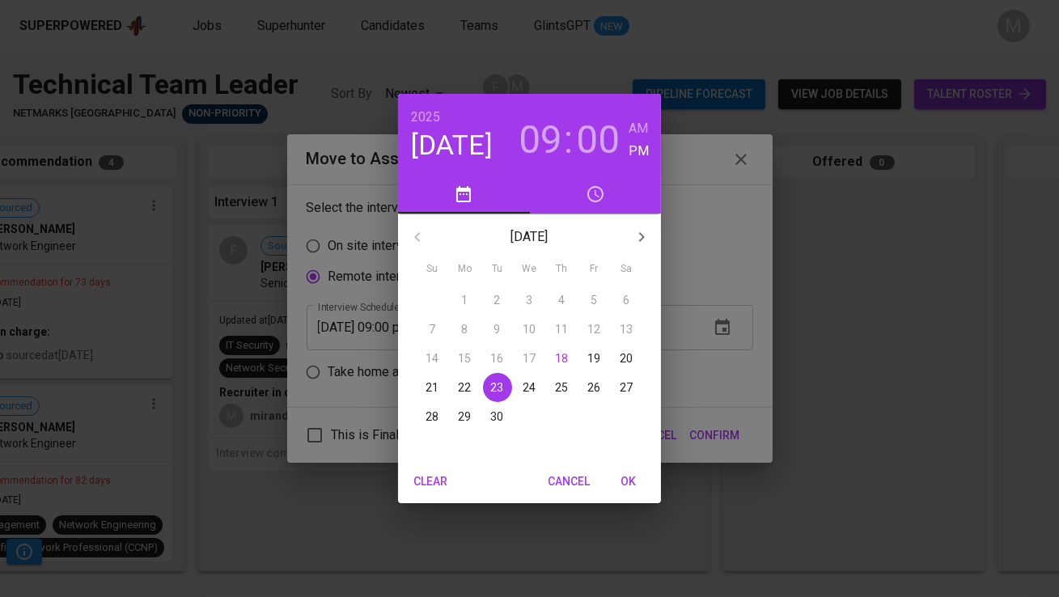
click at [645, 128] on h6 "AM" at bounding box center [638, 128] width 19 height 23
click at [633, 481] on span "OK" at bounding box center [628, 482] width 39 height 20
type input "09/23/2025 09:00 am"
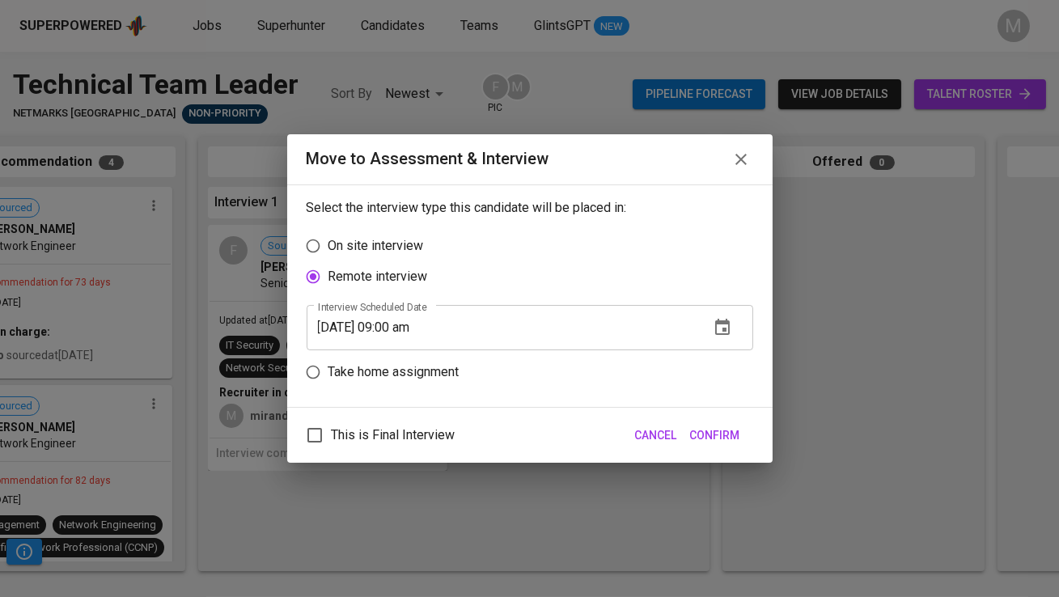
click at [713, 435] on span "Confirm" at bounding box center [715, 436] width 50 height 20
